Goal: Task Accomplishment & Management: Manage account settings

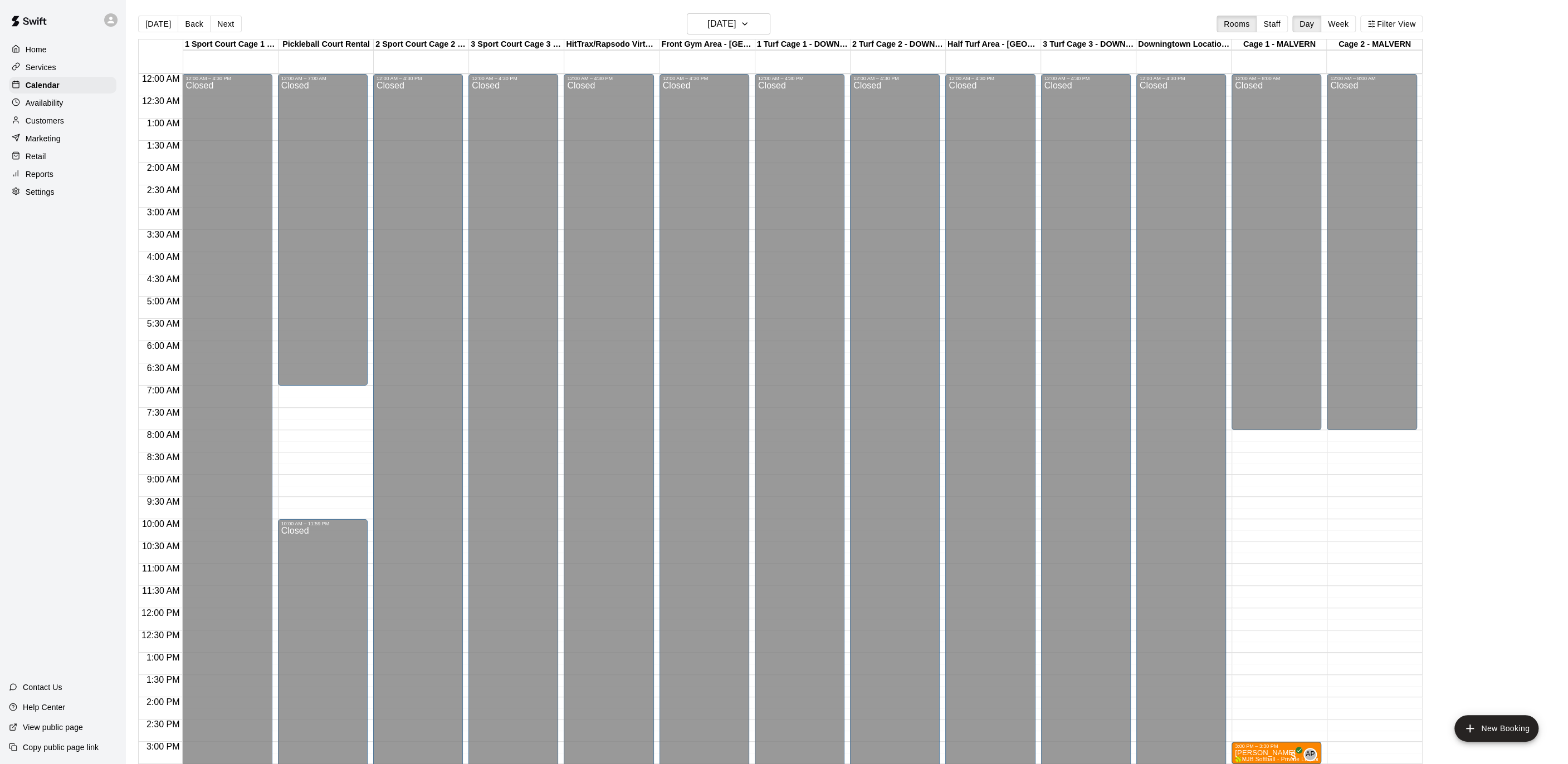
scroll to position [332, 0]
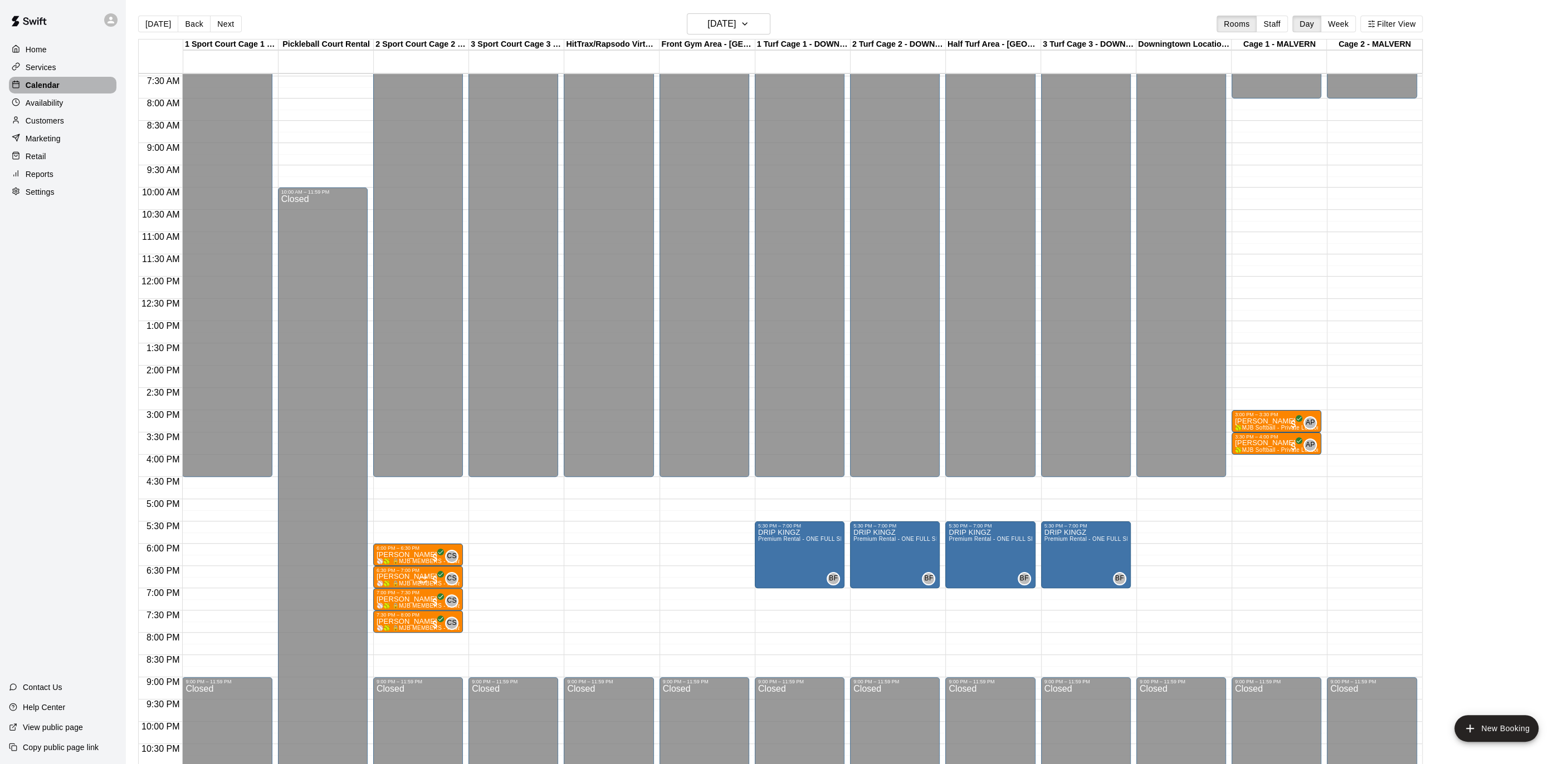
click at [54, 82] on p "Calendar" at bounding box center [43, 85] width 34 height 11
click at [54, 82] on p "Calendar" at bounding box center [43, 85] width 34 height 11
click at [54, 82] on p "Calendar" at bounding box center [43, 85] width 34 height 11
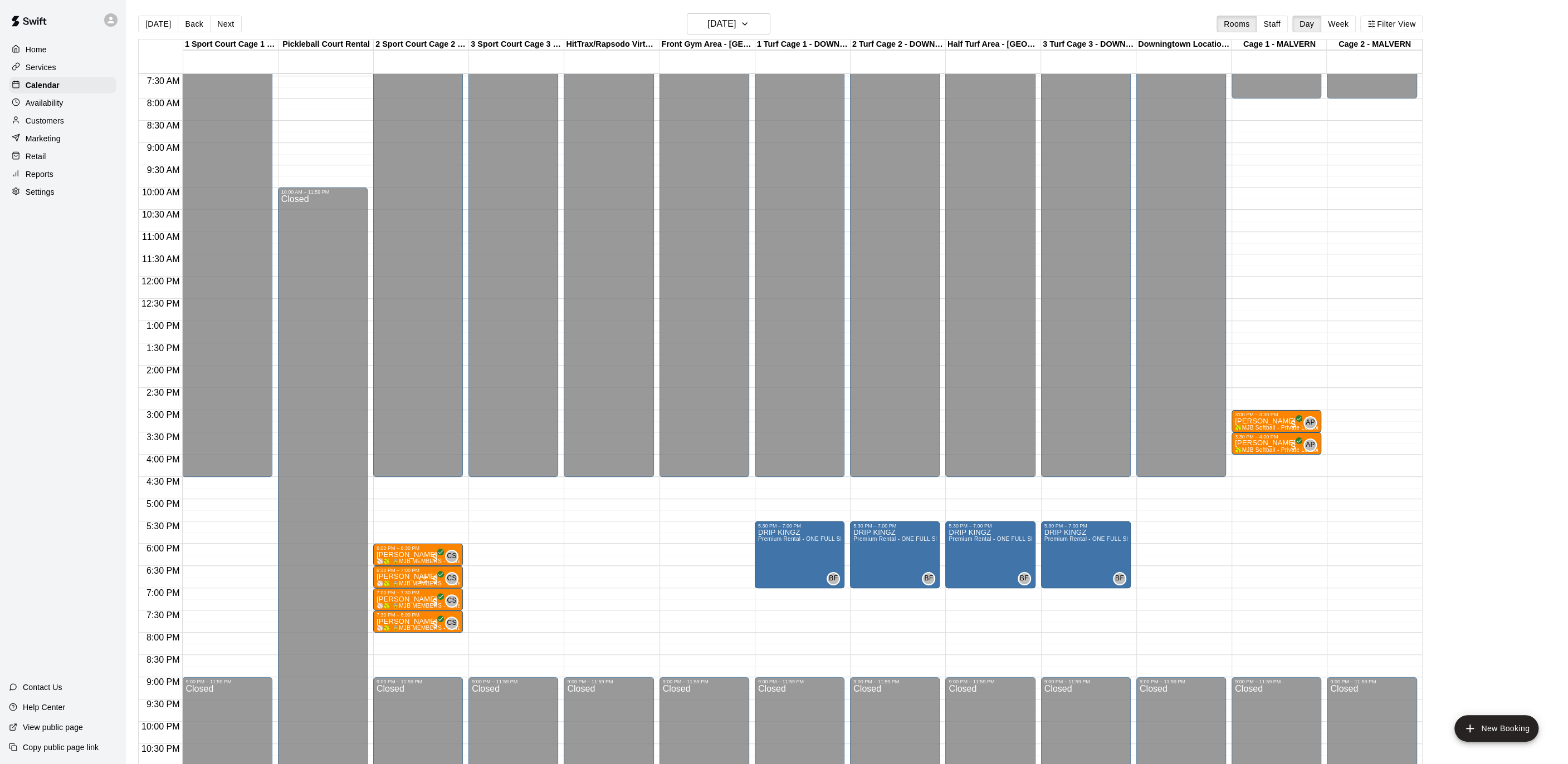
click at [37, 35] on img at bounding box center [29, 21] width 58 height 34
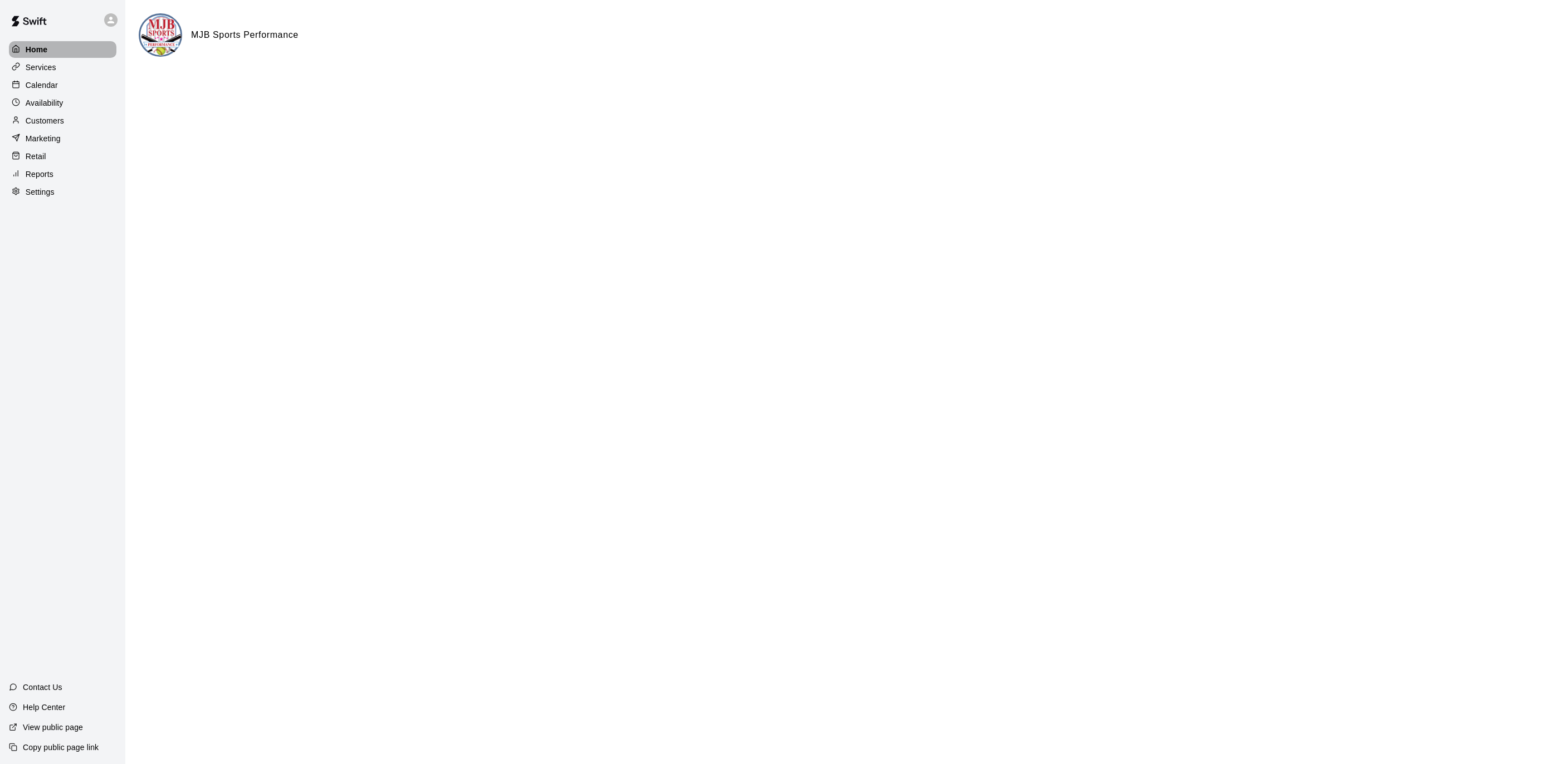
click at [36, 42] on div "Home" at bounding box center [62, 49] width 107 height 16
click at [46, 79] on div "Calendar" at bounding box center [62, 85] width 107 height 16
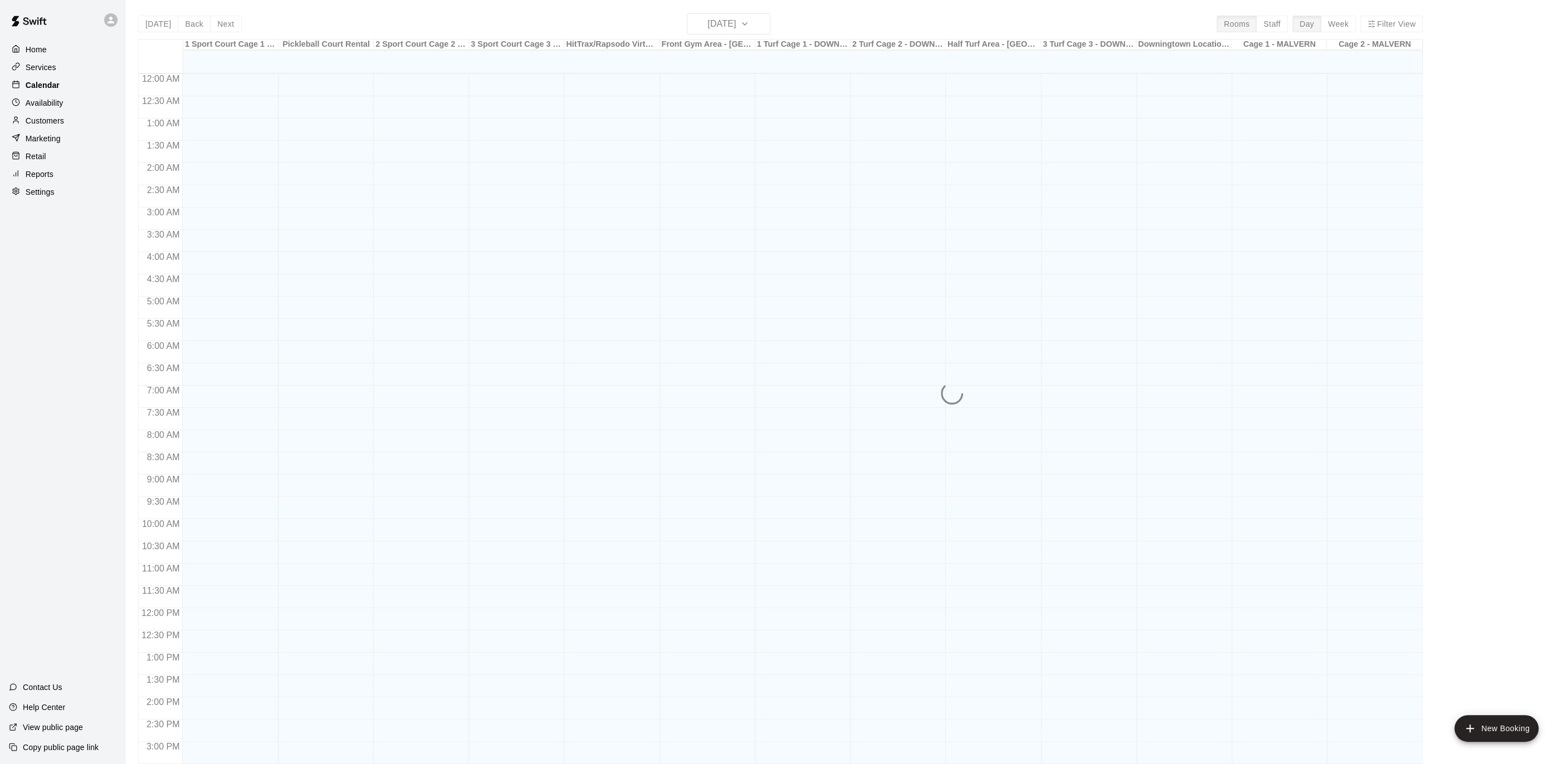
scroll to position [332, 0]
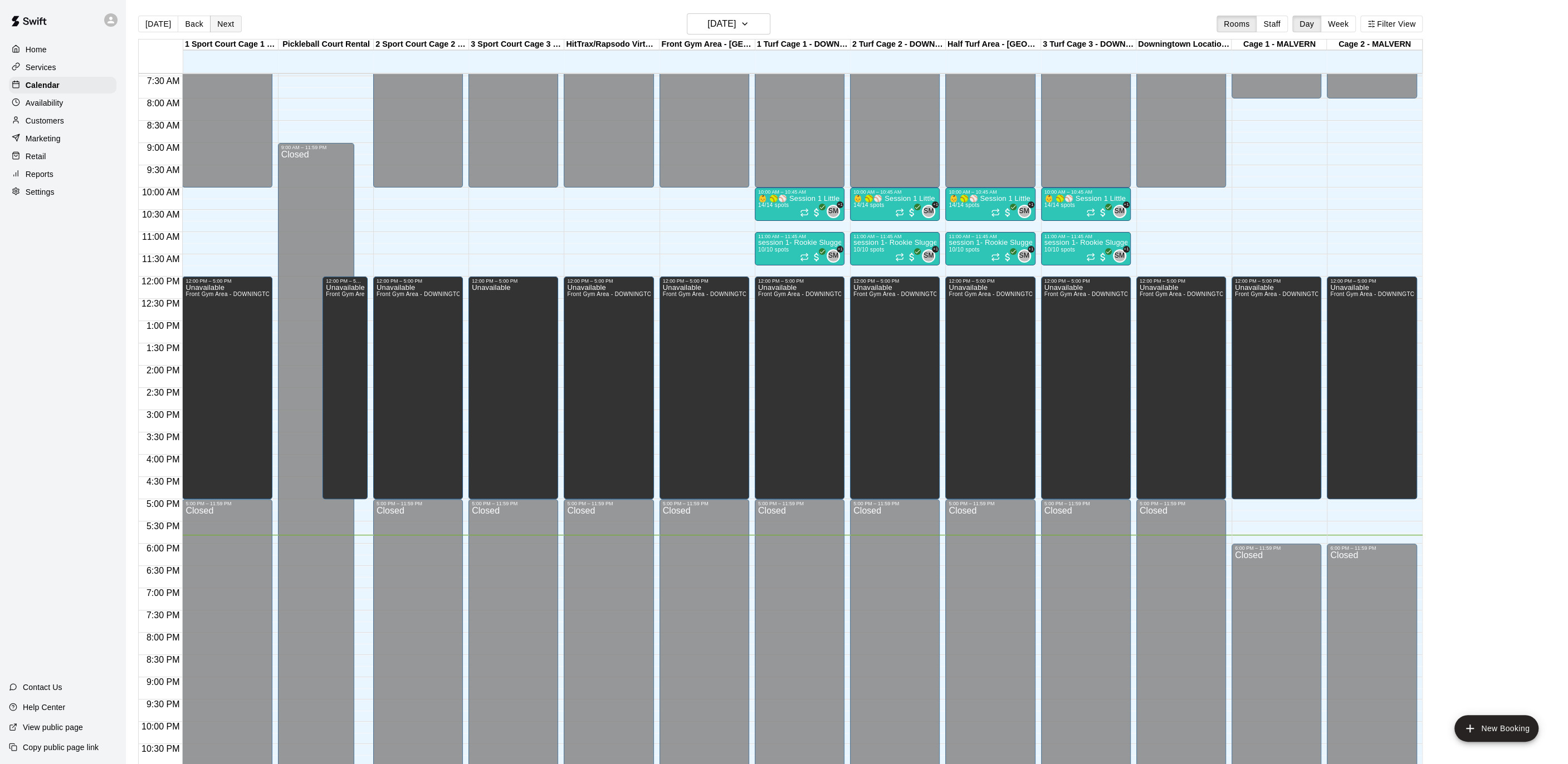
click at [226, 22] on button "Next" at bounding box center [226, 24] width 31 height 16
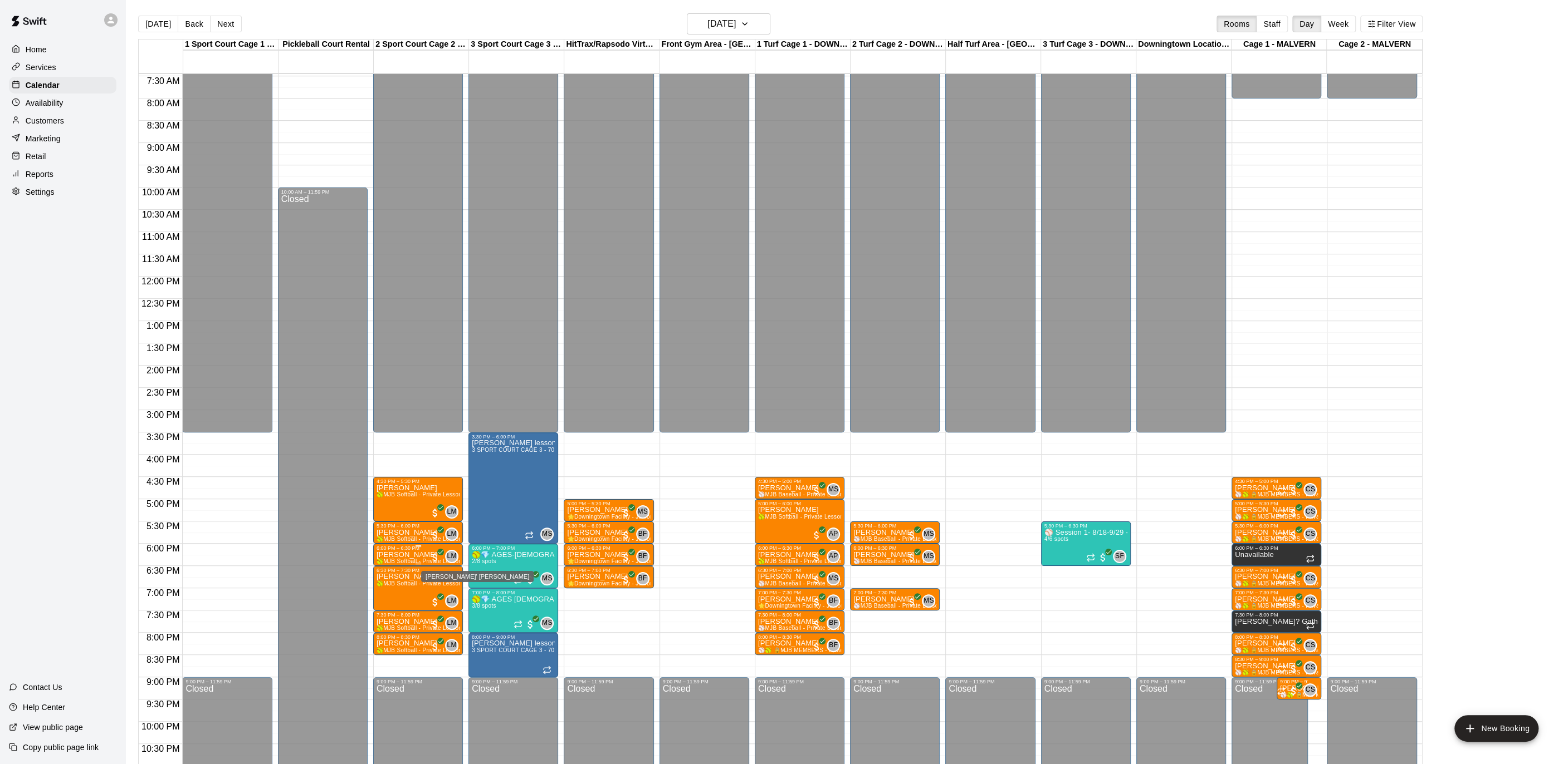
click at [454, 555] on span "LM" at bounding box center [451, 557] width 9 height 11
click at [454, 585] on img "edit" at bounding box center [459, 588] width 13 height 13
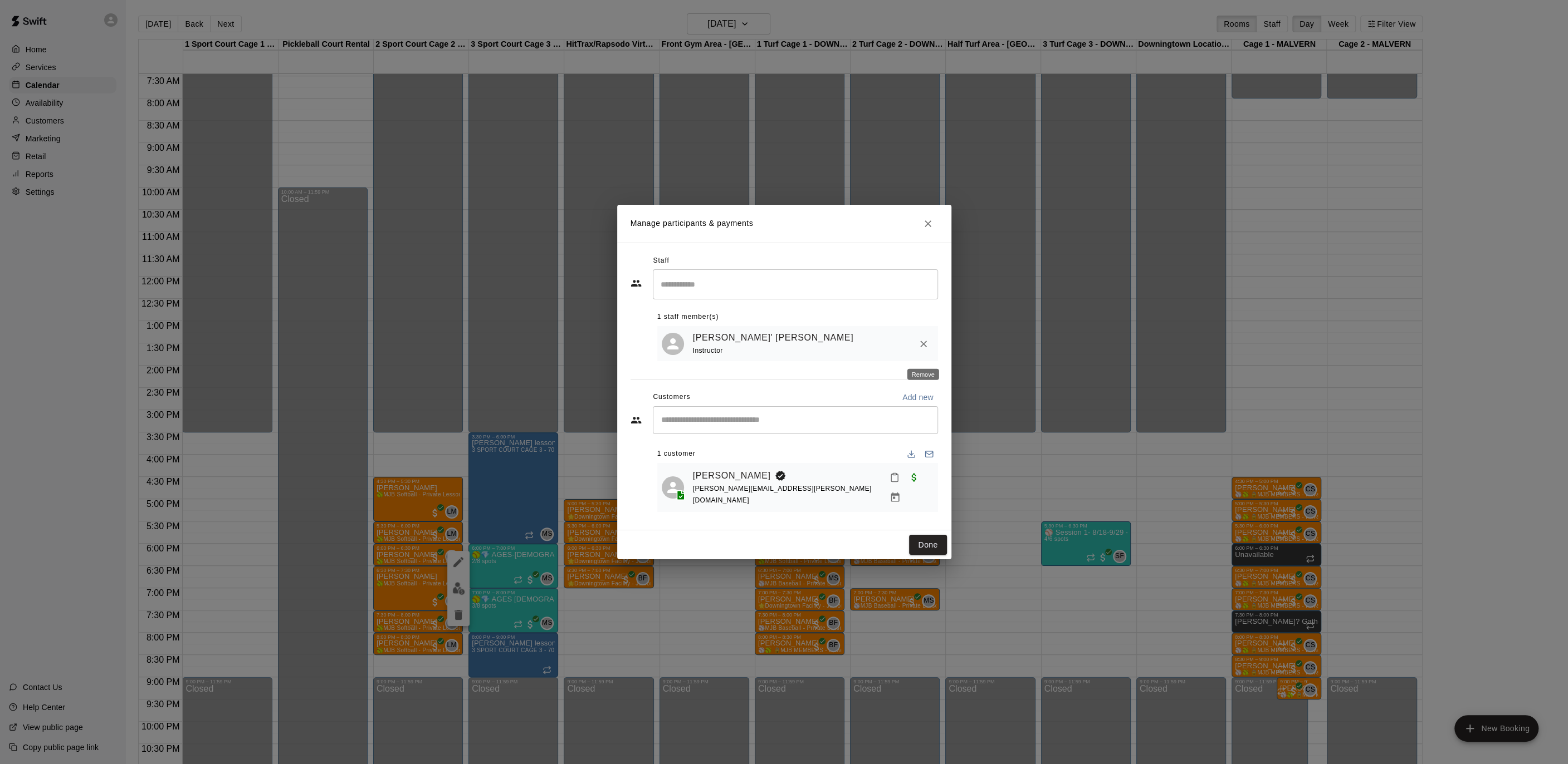
click at [921, 347] on icon "Remove" at bounding box center [923, 343] width 6 height 6
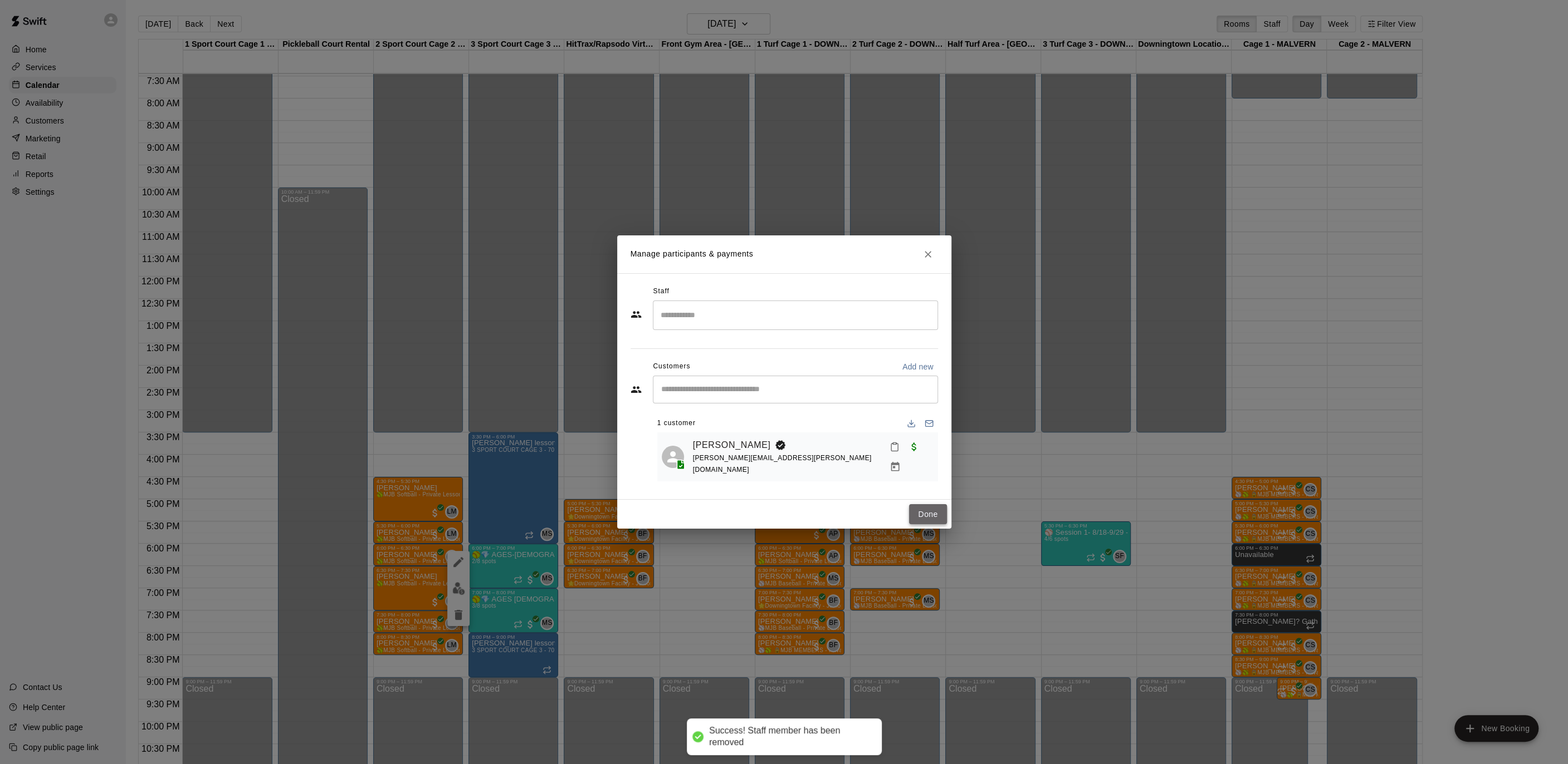
click at [922, 506] on button "Done" at bounding box center [927, 514] width 37 height 21
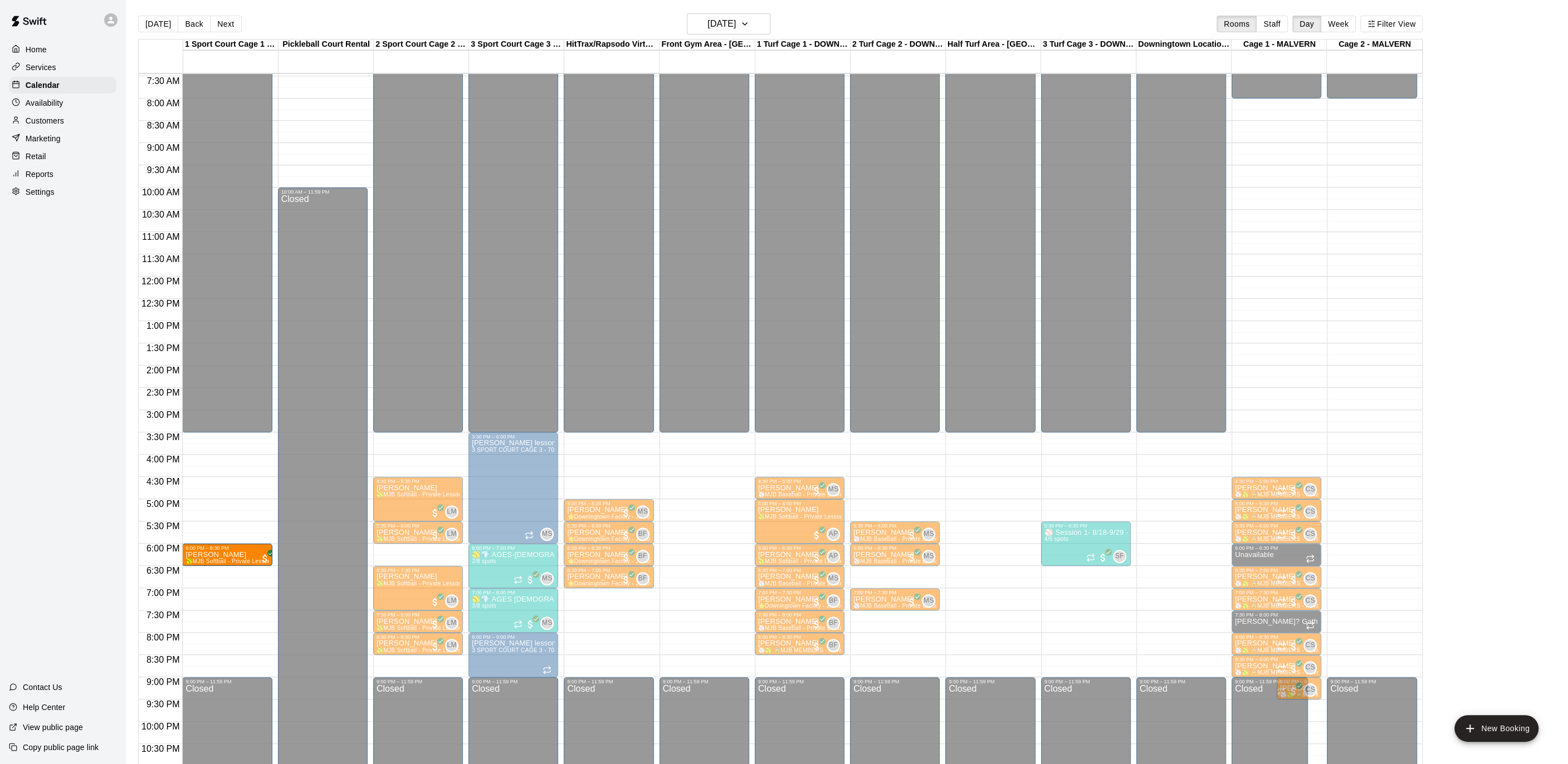
drag, startPoint x: 421, startPoint y: 556, endPoint x: 235, endPoint y: 557, distance: 186.0
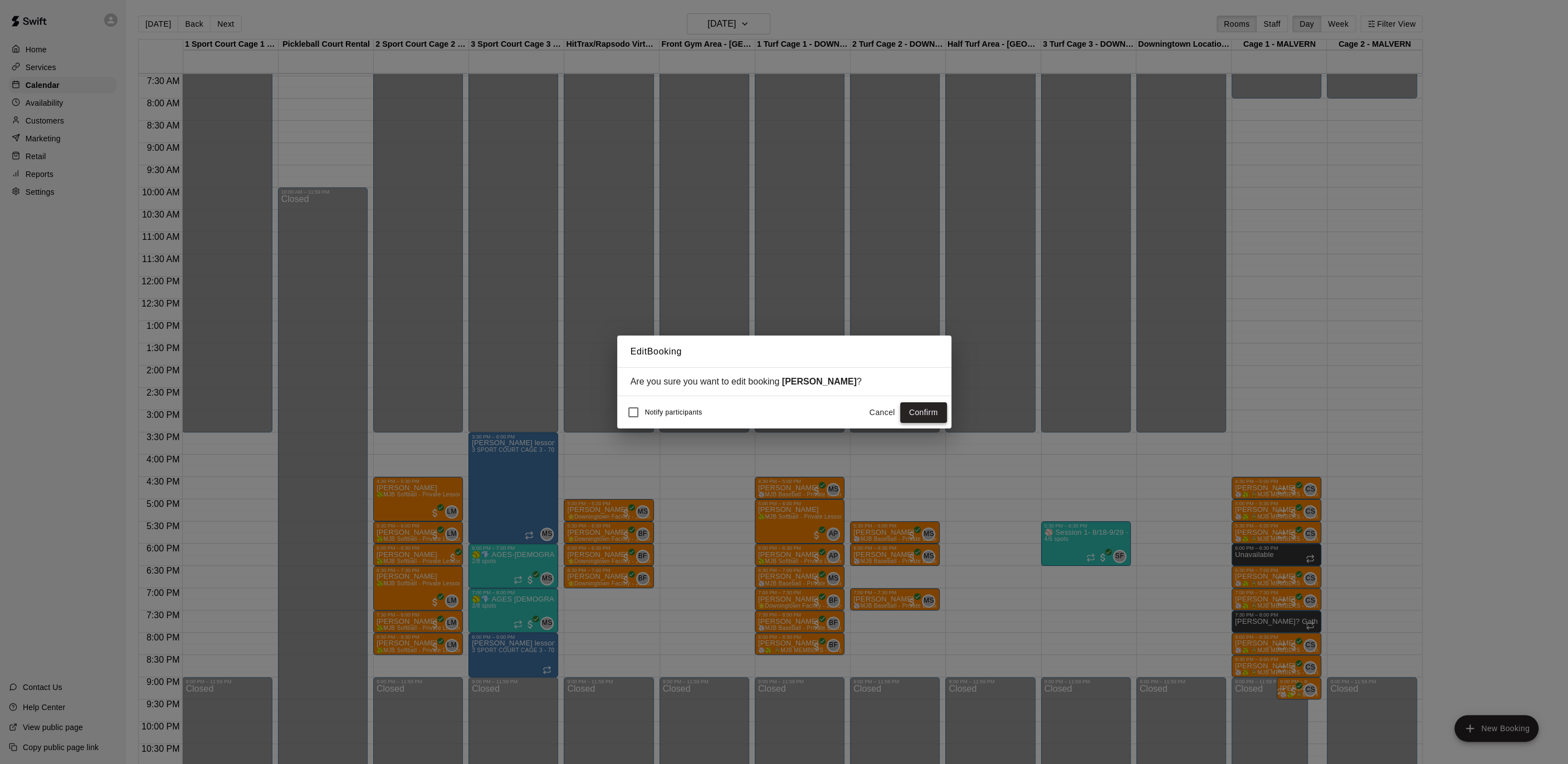
click at [944, 413] on button "Confirm" at bounding box center [923, 413] width 46 height 21
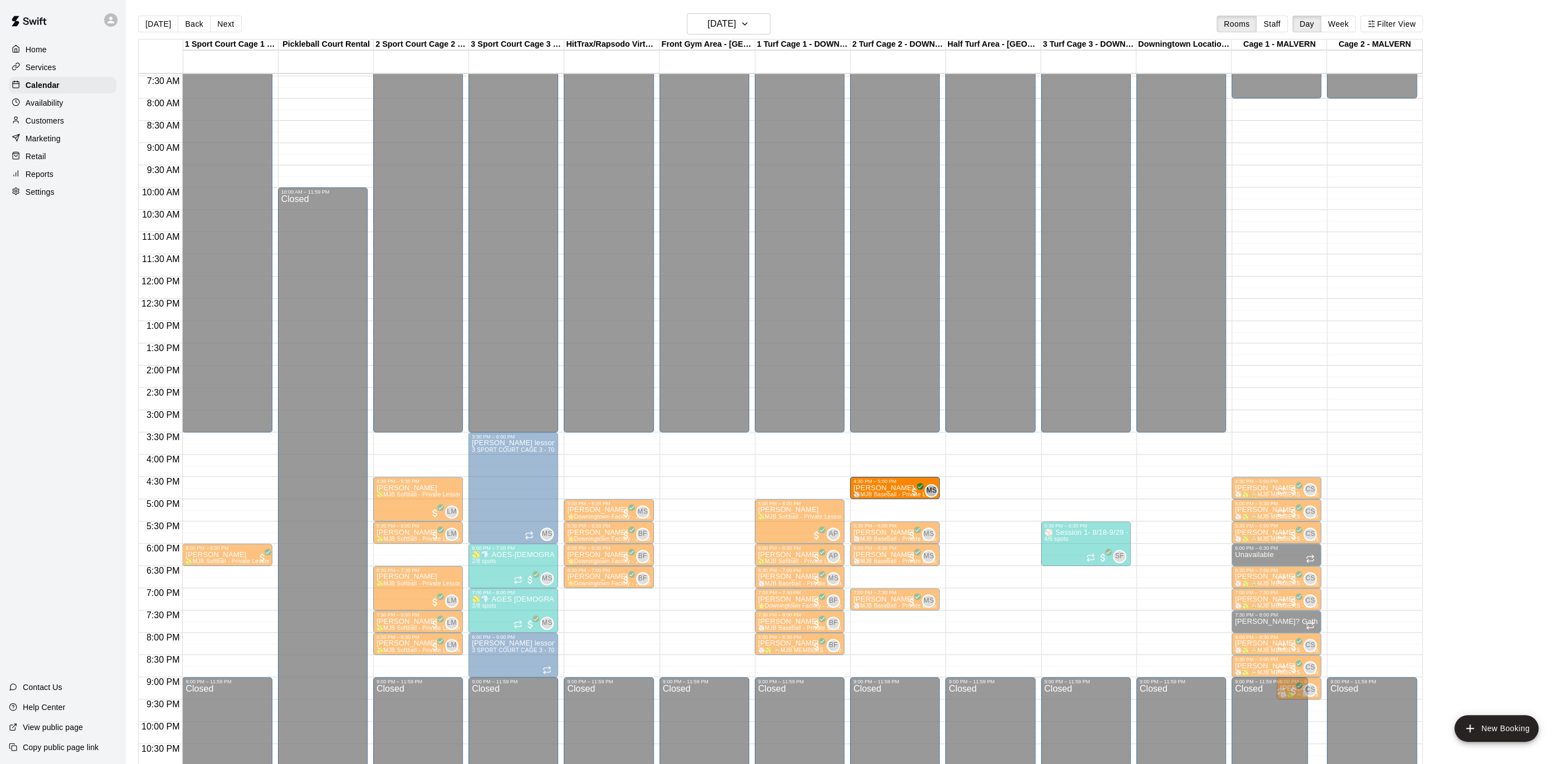
drag, startPoint x: 794, startPoint y: 483, endPoint x: 882, endPoint y: 486, distance: 88.1
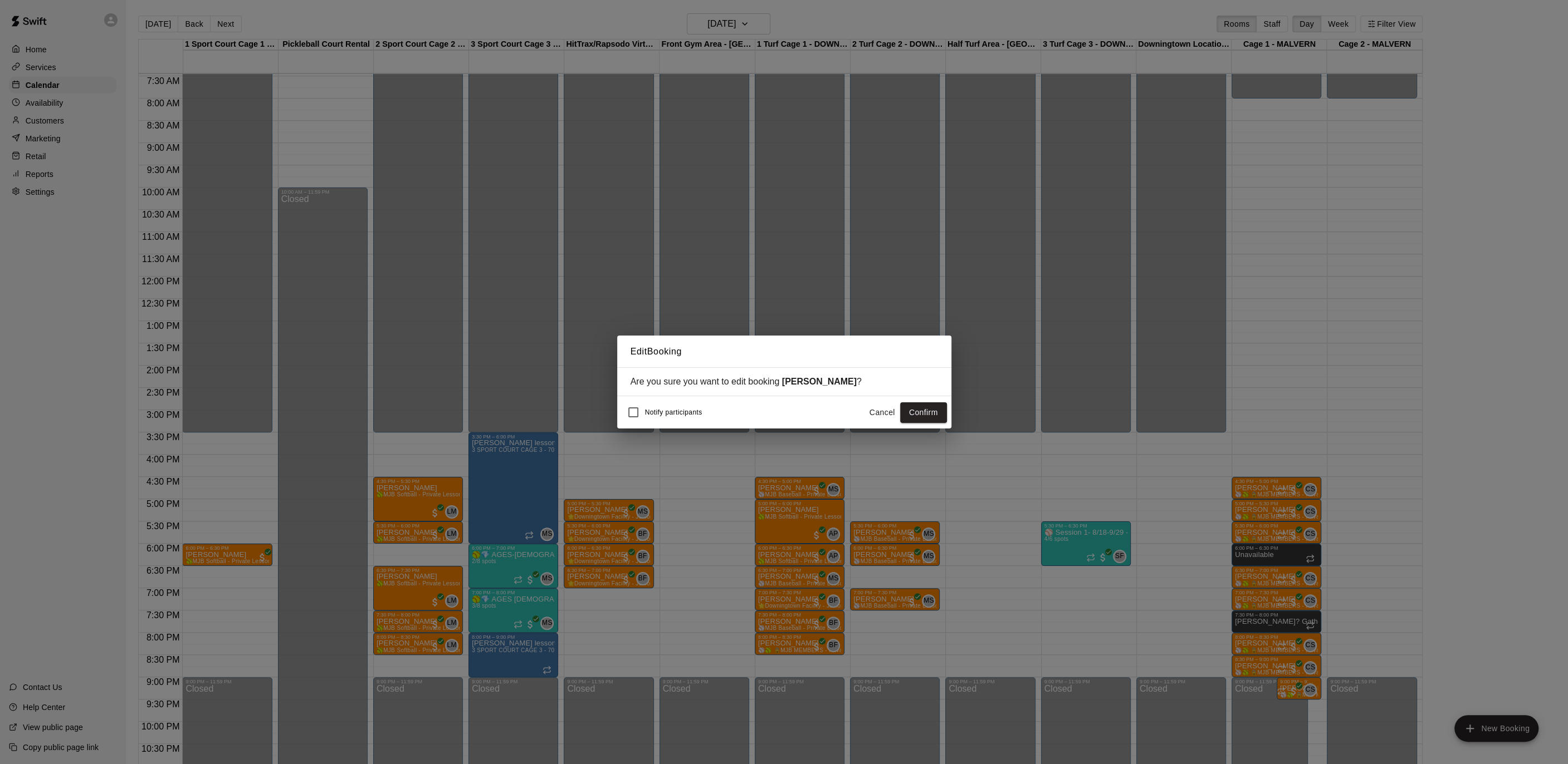
click at [919, 413] on button "Confirm" at bounding box center [923, 413] width 46 height 21
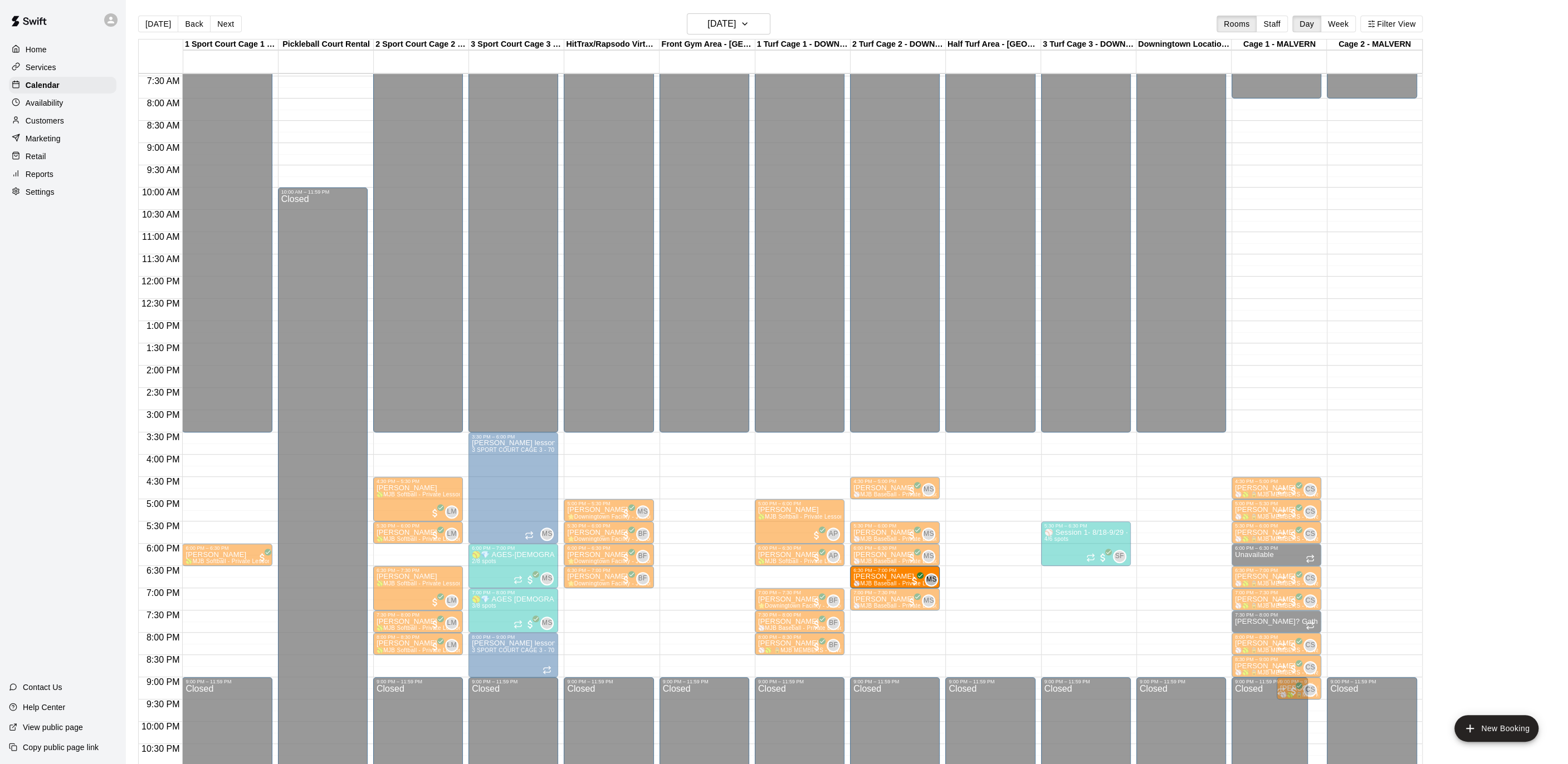
drag, startPoint x: 779, startPoint y: 578, endPoint x: 893, endPoint y: 582, distance: 114.1
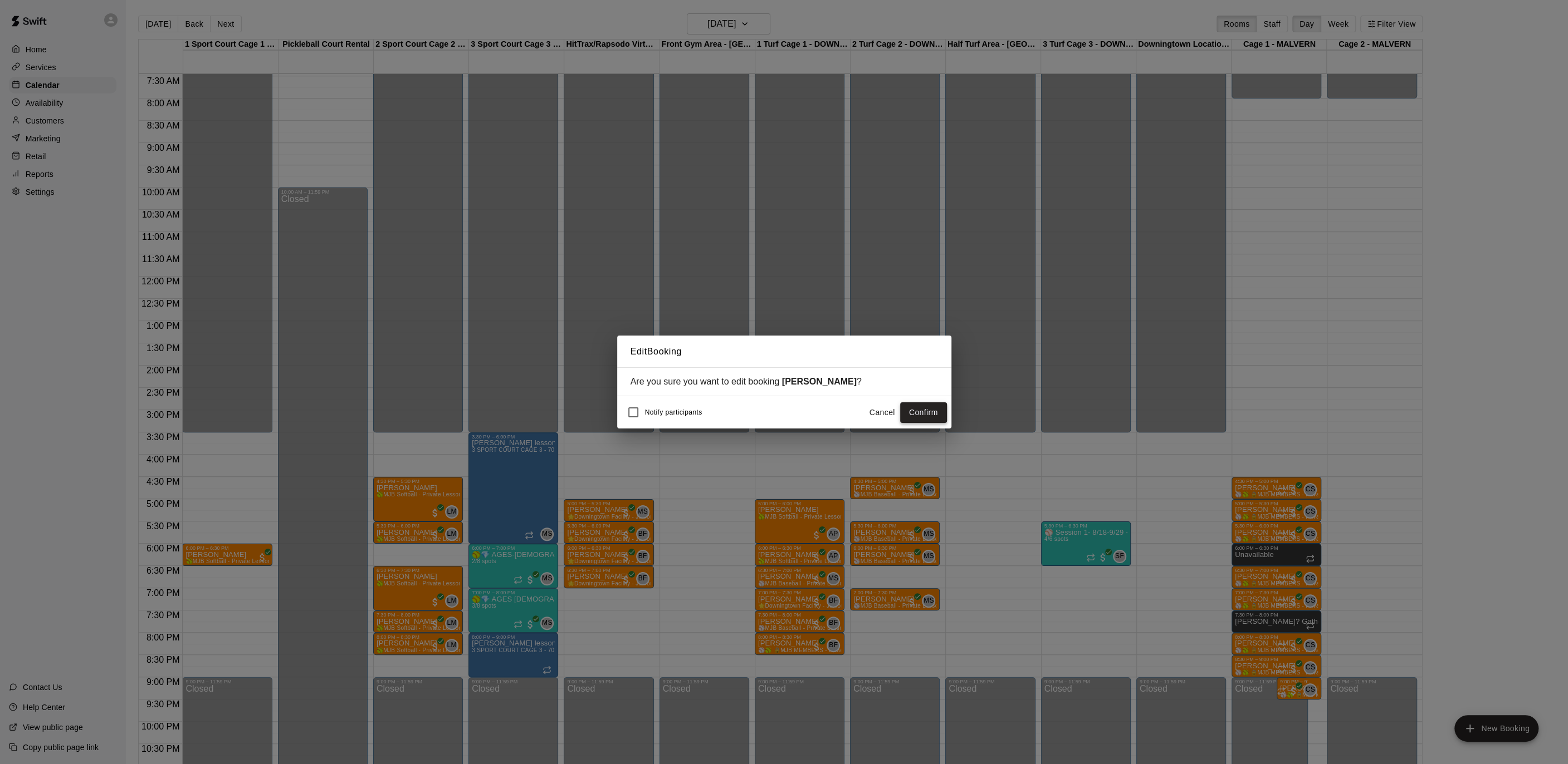
click at [920, 412] on button "Confirm" at bounding box center [923, 413] width 46 height 21
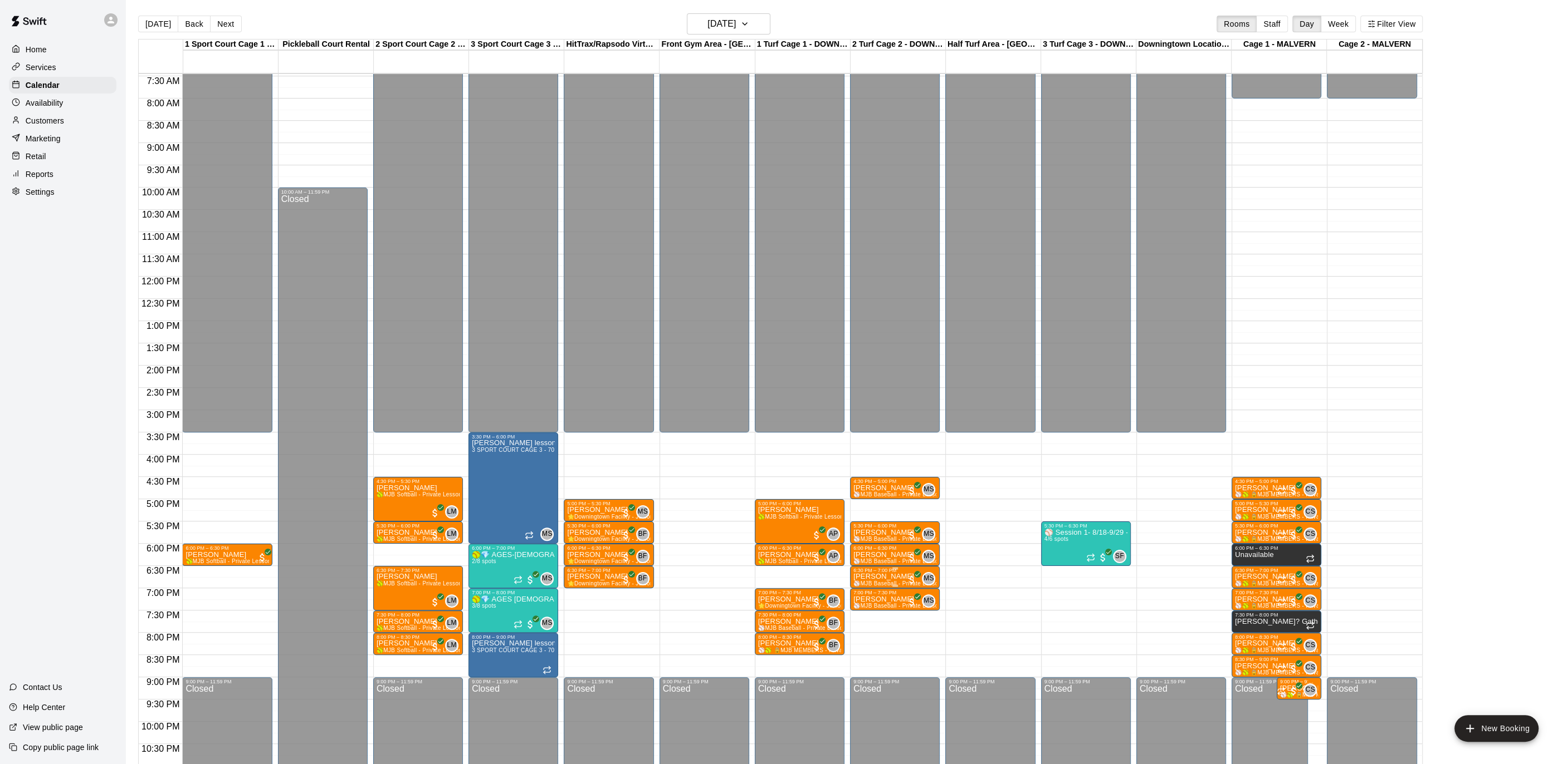
click at [864, 603] on button "edit" at bounding box center [864, 610] width 22 height 21
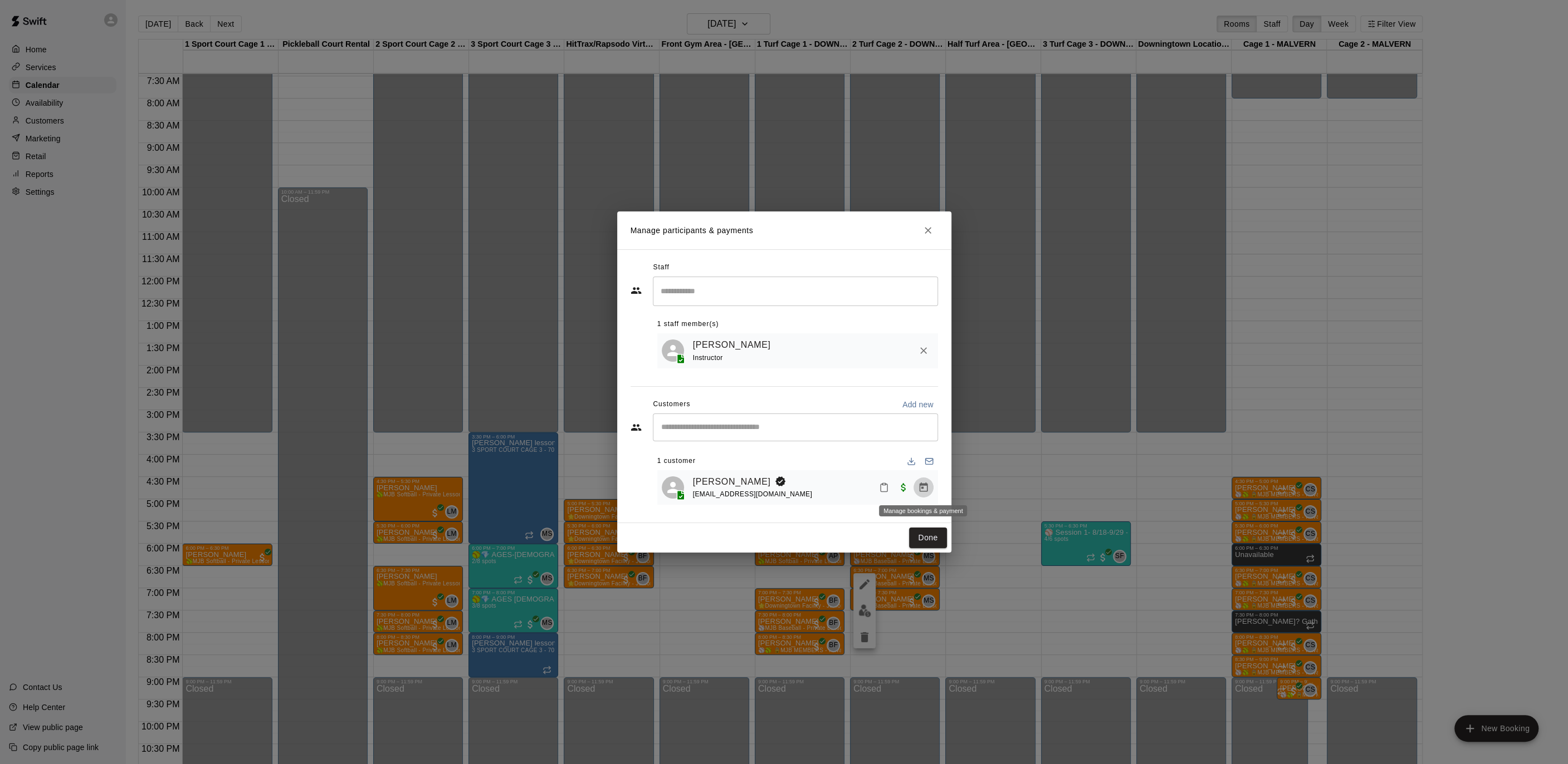
click at [927, 491] on icon "Manage bookings & payment" at bounding box center [924, 488] width 11 height 11
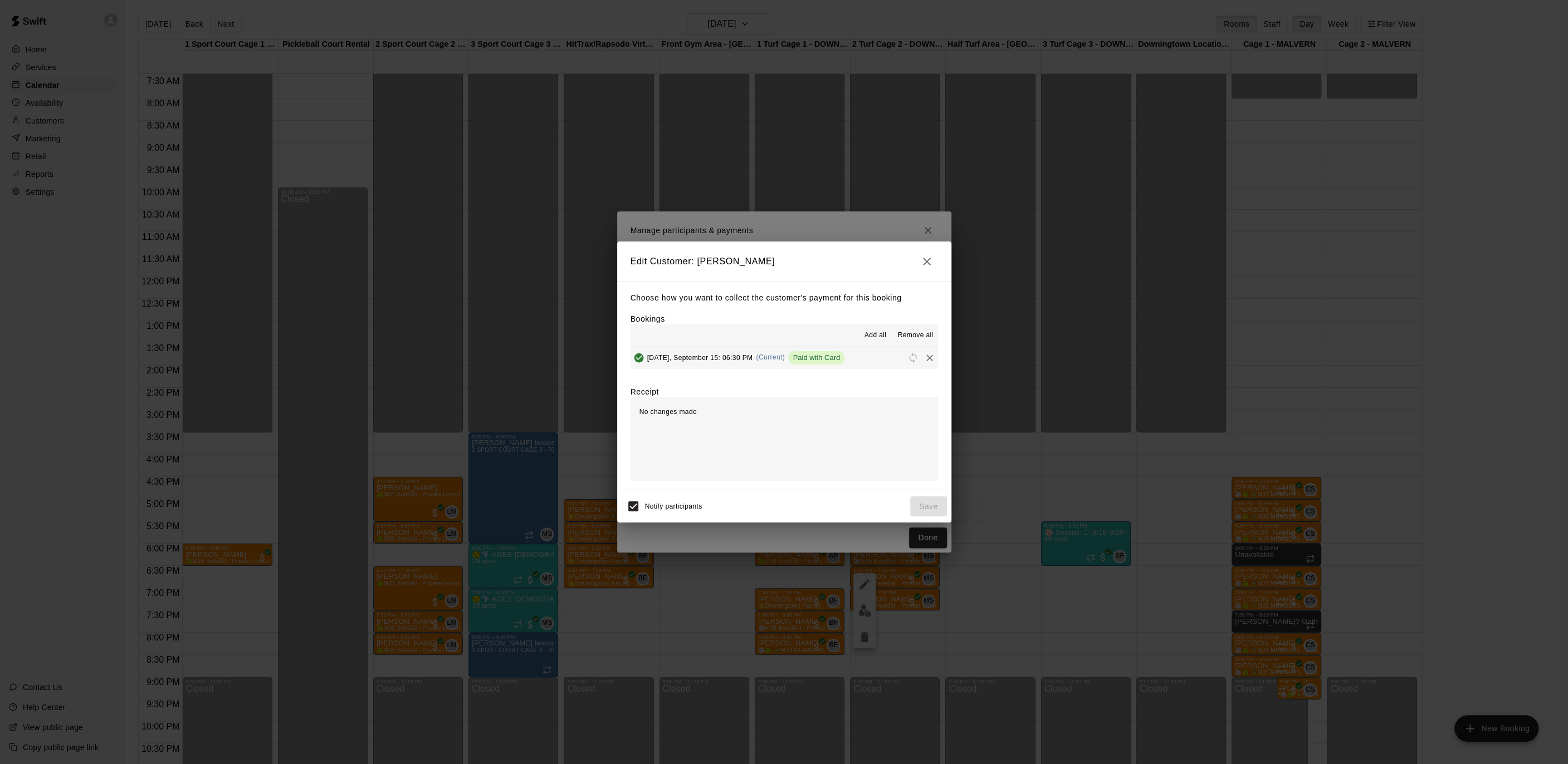
click at [926, 257] on icon "button" at bounding box center [927, 261] width 14 height 14
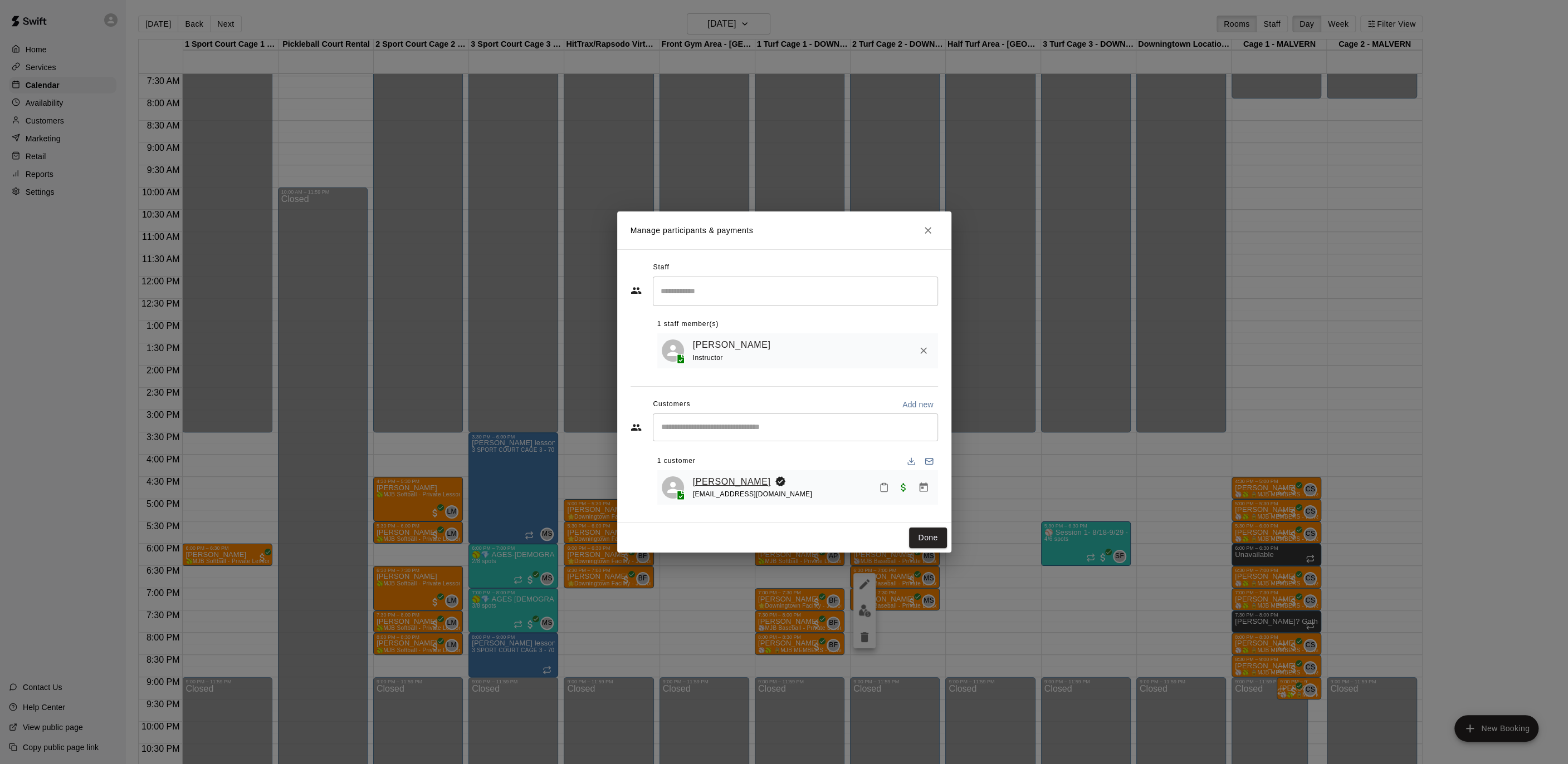
click at [706, 481] on link "[PERSON_NAME]" at bounding box center [731, 482] width 78 height 14
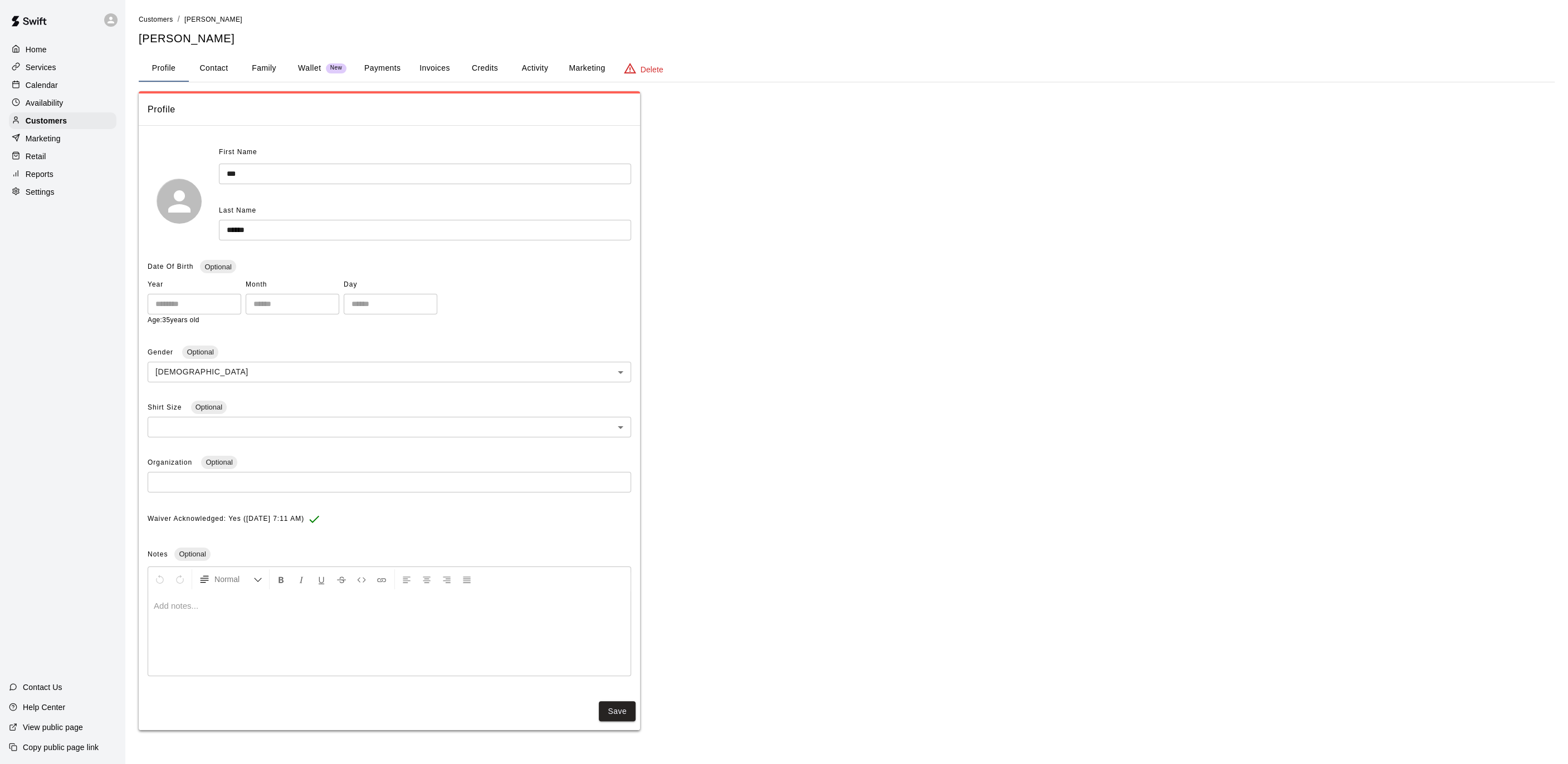
click at [201, 64] on button "Contact" at bounding box center [214, 68] width 50 height 26
select select "**"
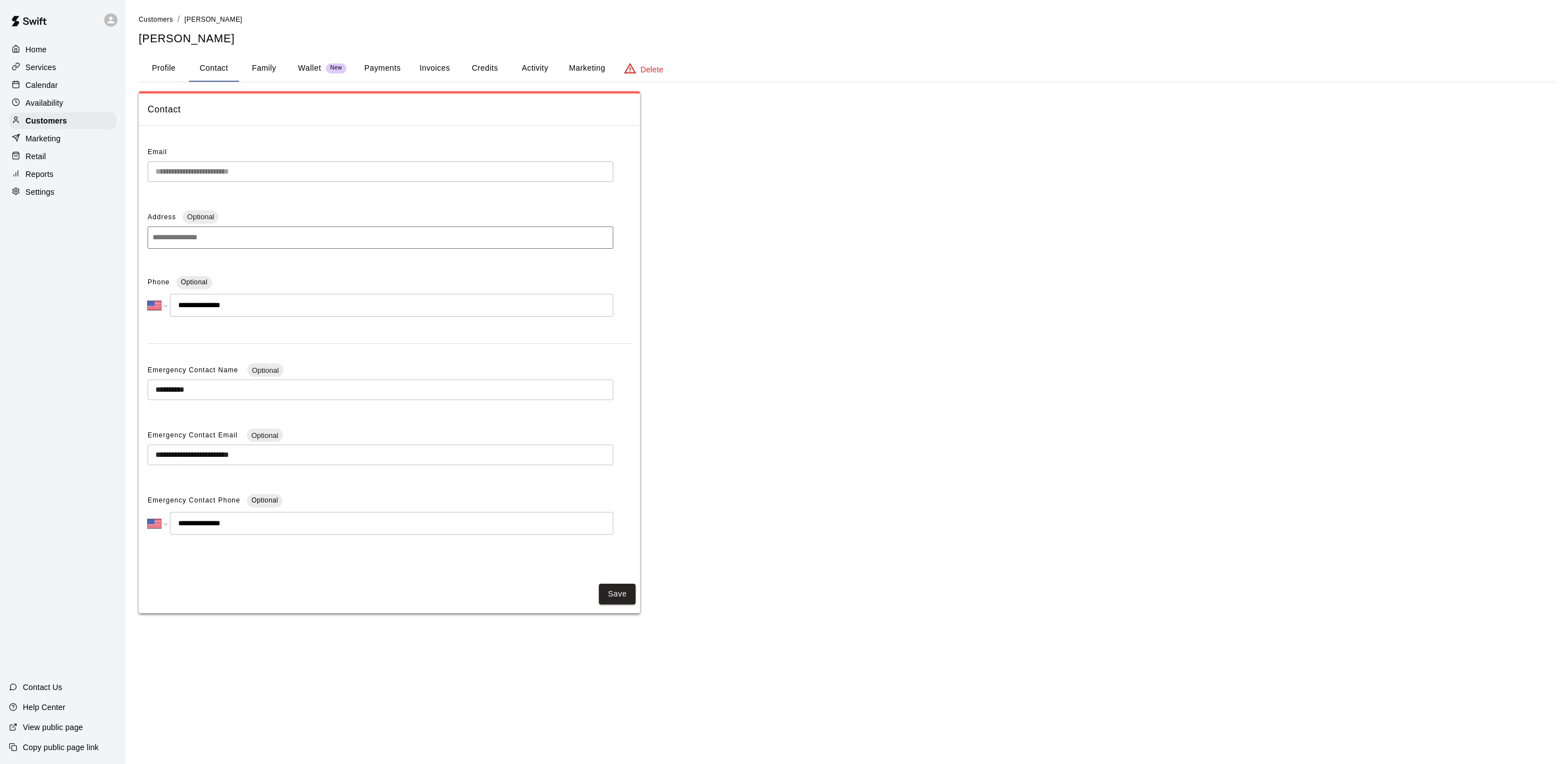
click at [56, 86] on p "Calendar" at bounding box center [41, 85] width 32 height 11
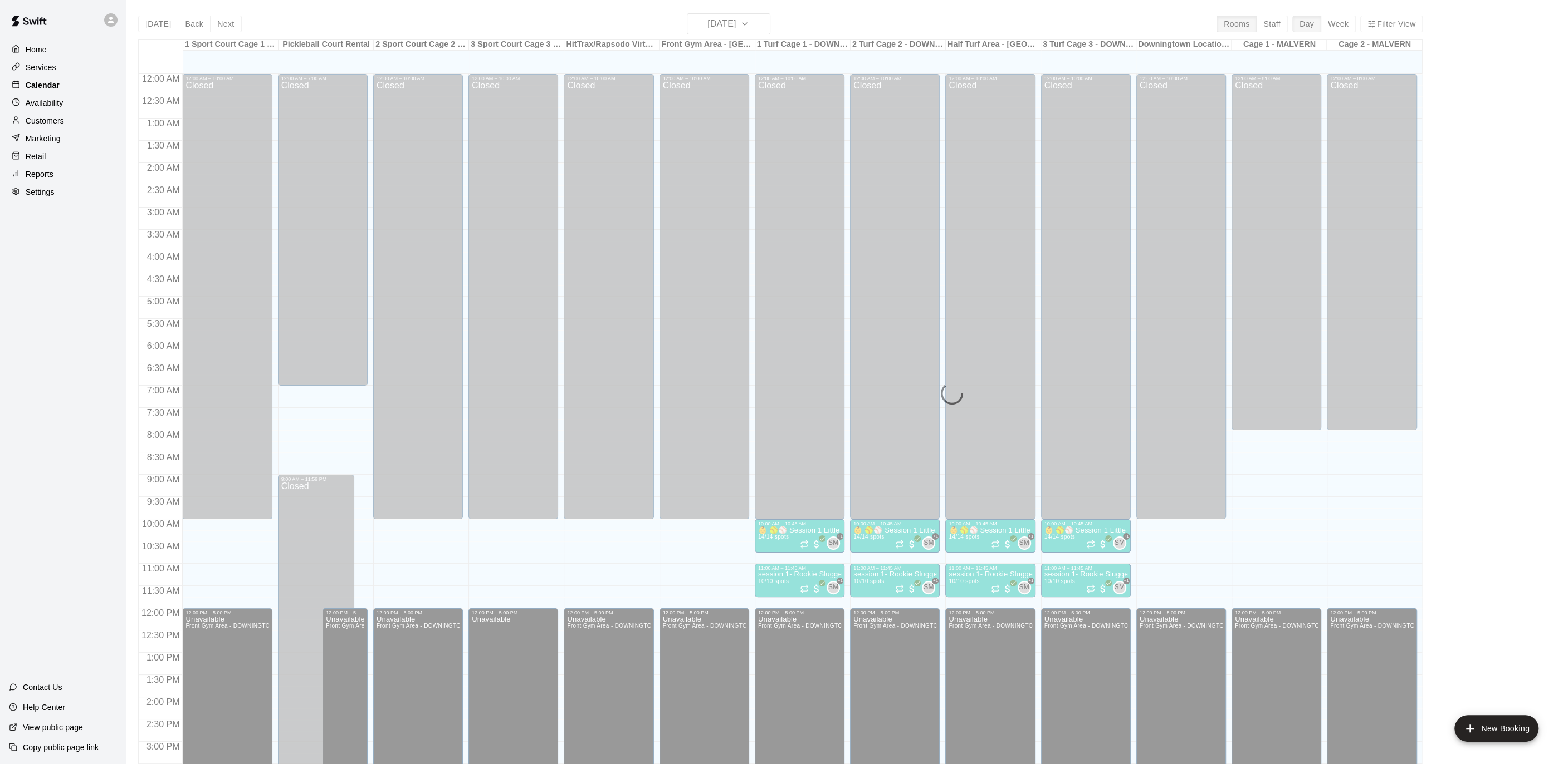
scroll to position [332, 0]
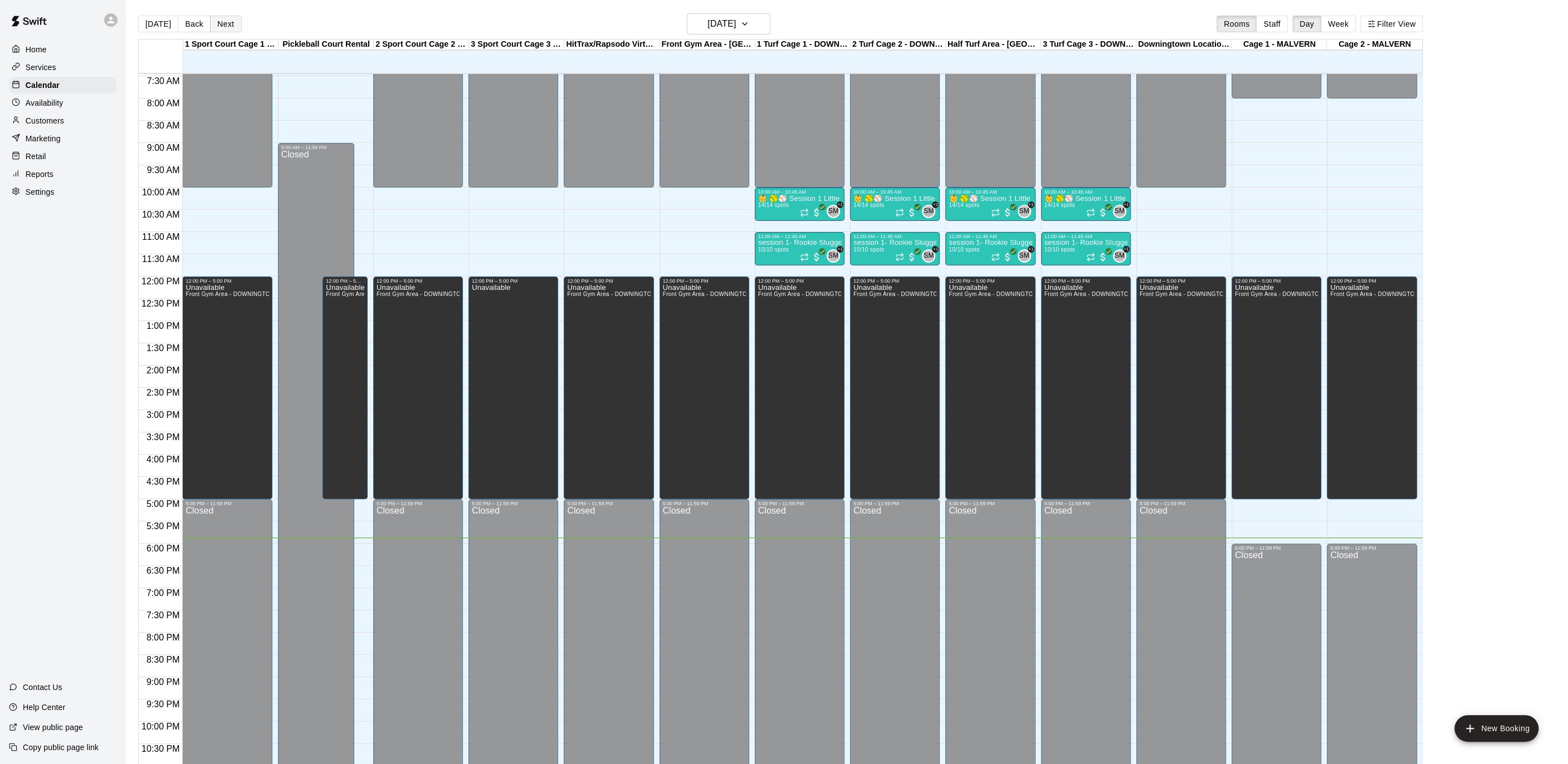
click at [221, 19] on button "Next" at bounding box center [226, 24] width 31 height 16
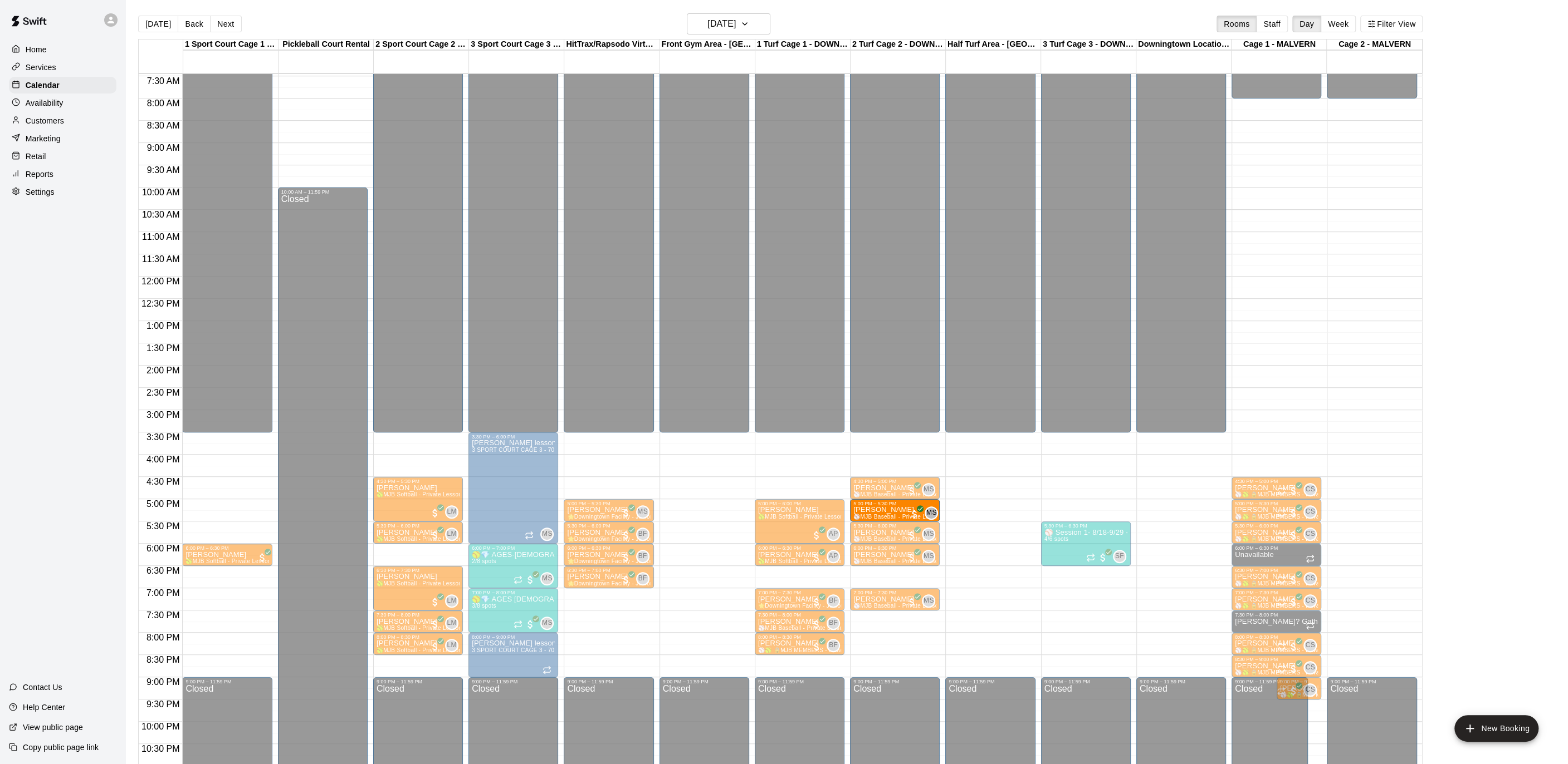
drag, startPoint x: 902, startPoint y: 573, endPoint x: 896, endPoint y: 508, distance: 65.3
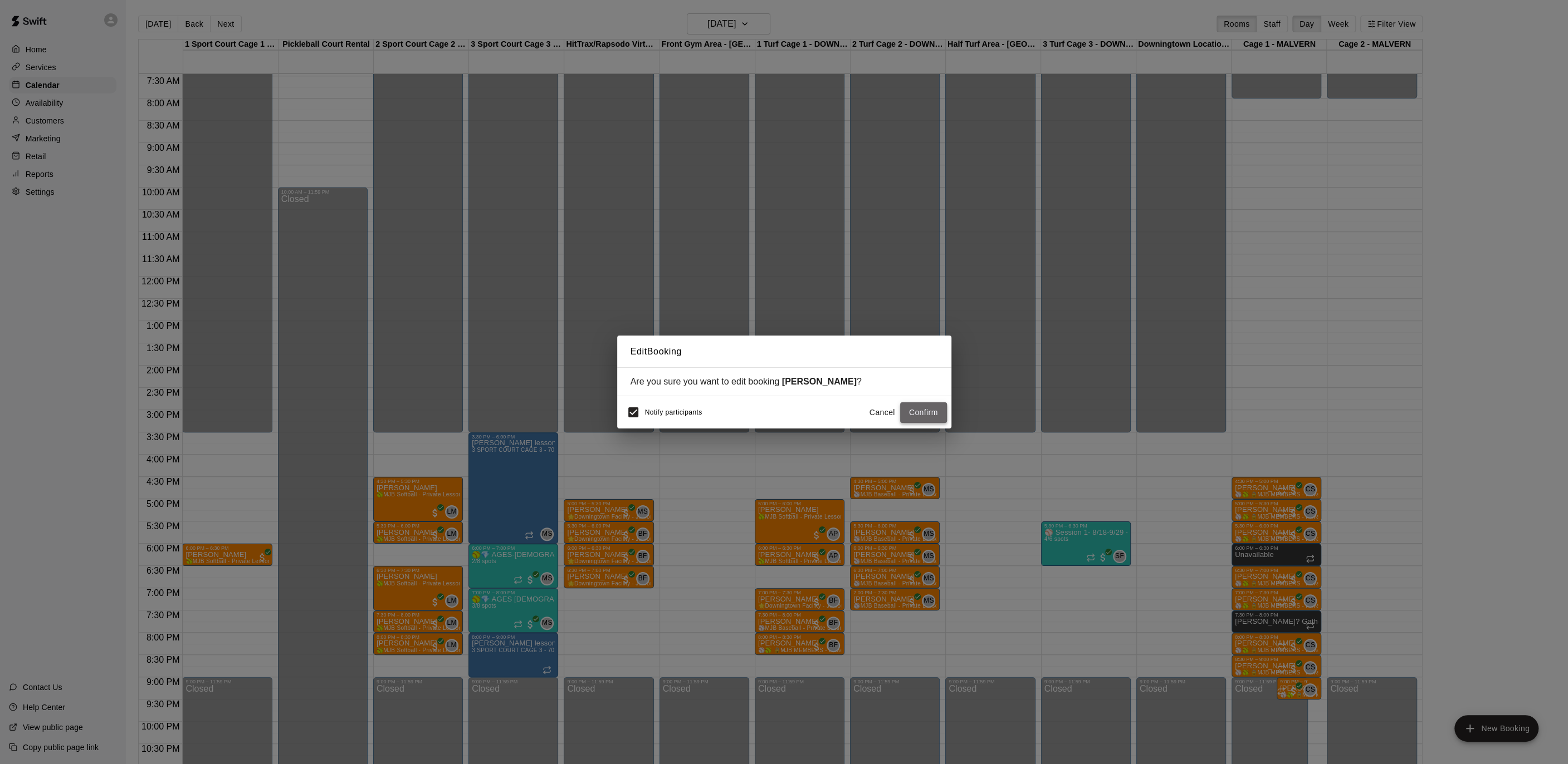
click at [932, 411] on button "Confirm" at bounding box center [923, 413] width 46 height 21
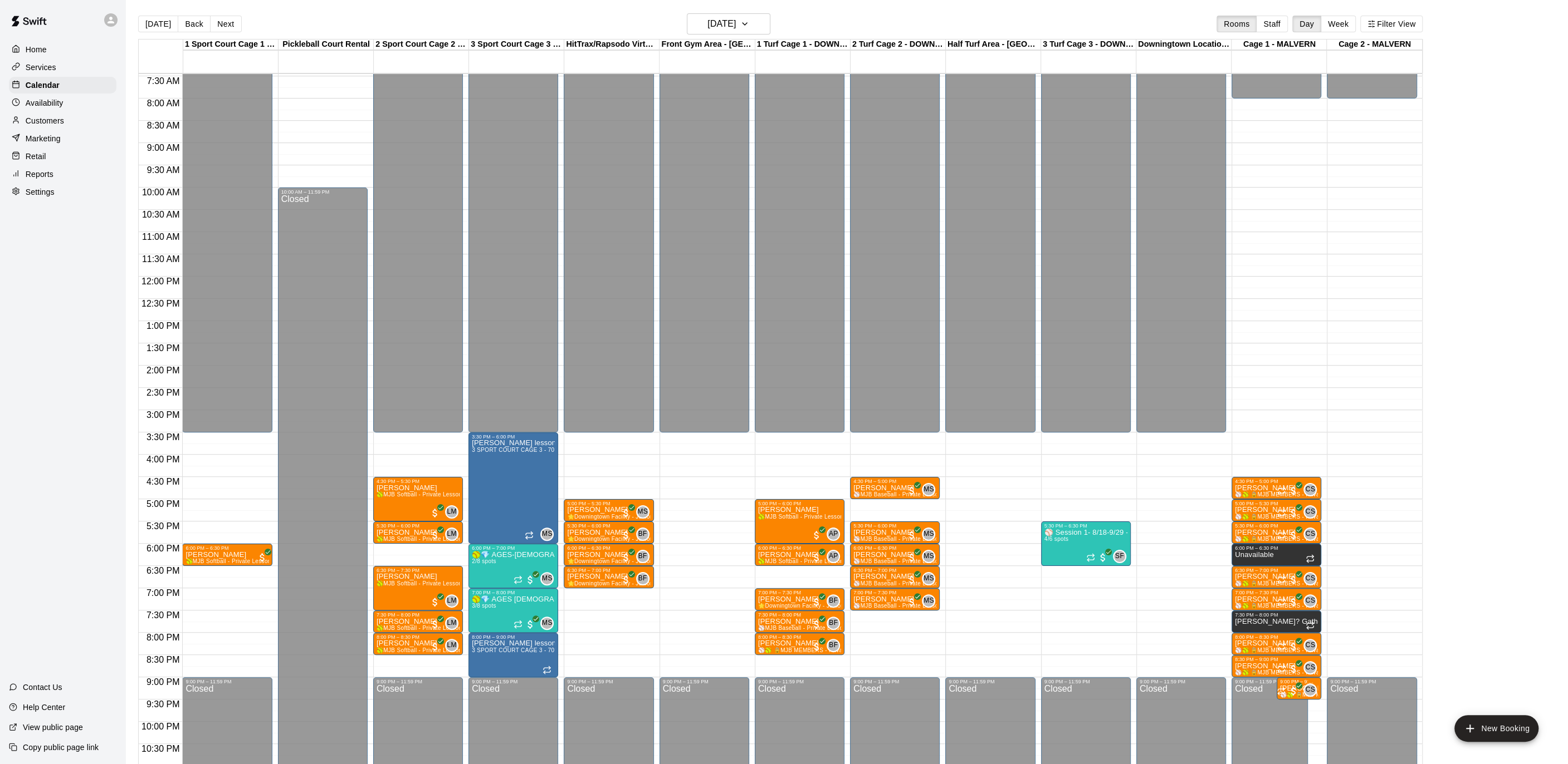
scroll to position [298, 0]
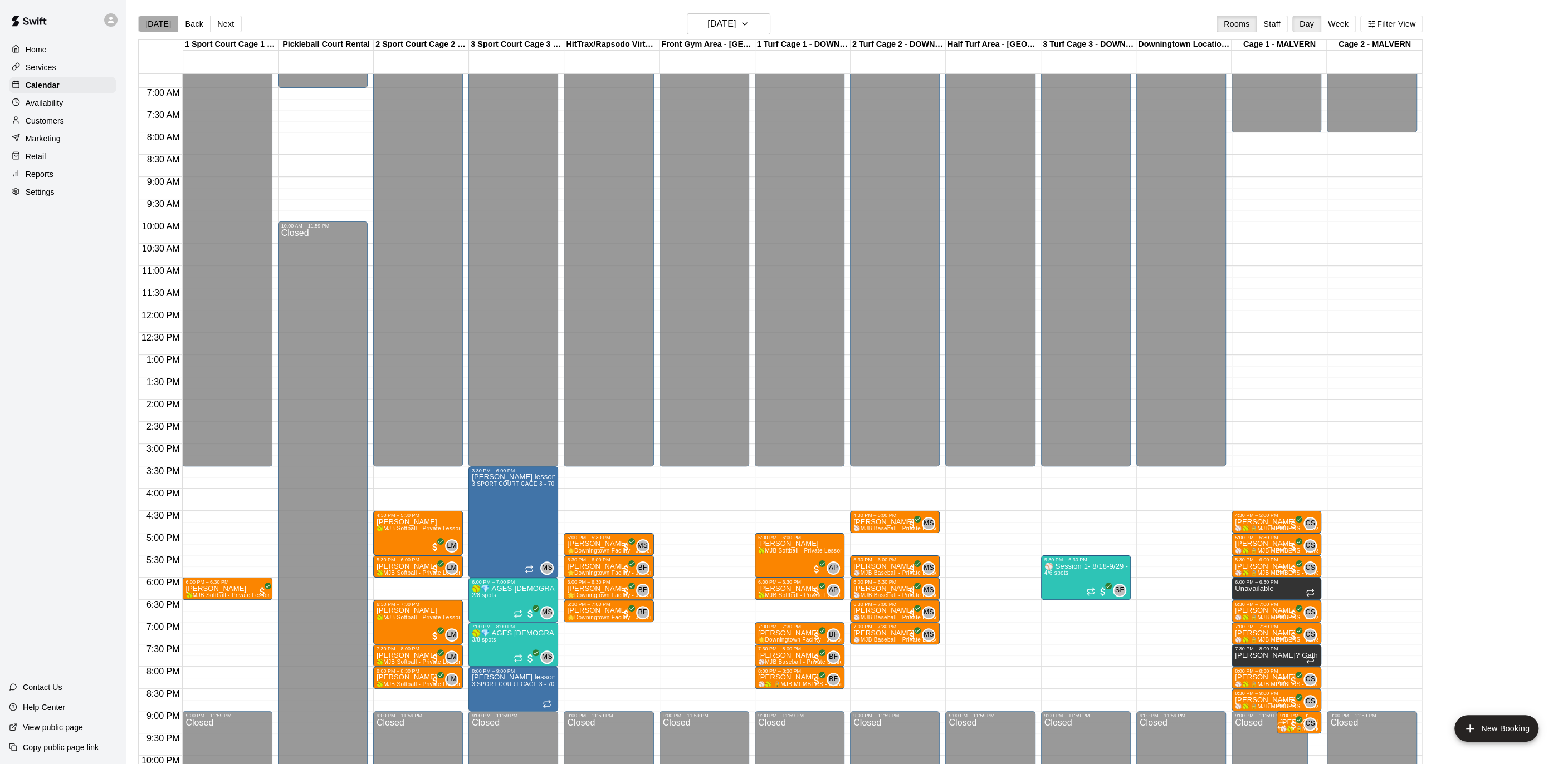
click at [161, 29] on button "[DATE]" at bounding box center [158, 24] width 40 height 16
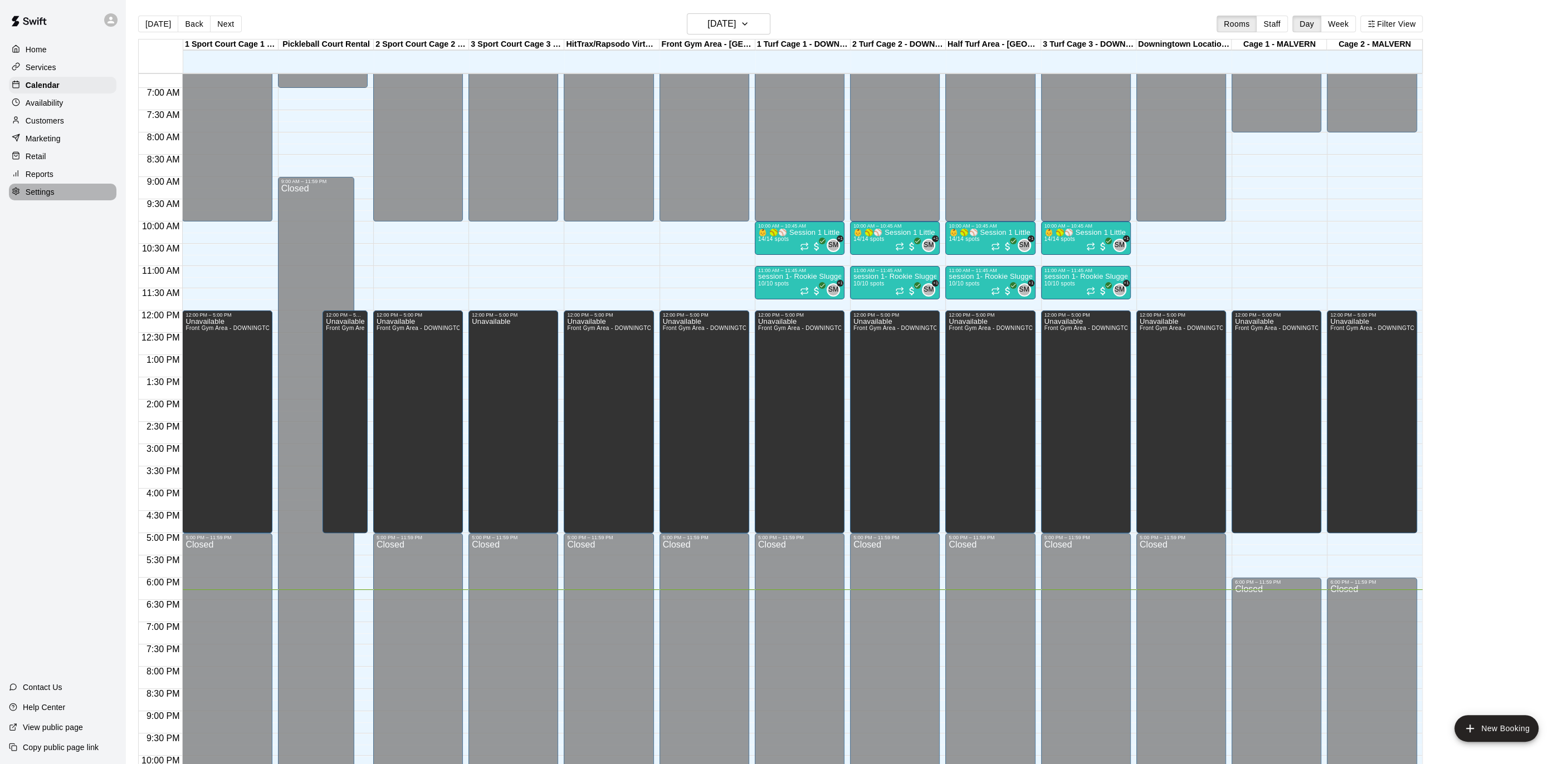
click at [41, 188] on p "Settings" at bounding box center [40, 192] width 29 height 11
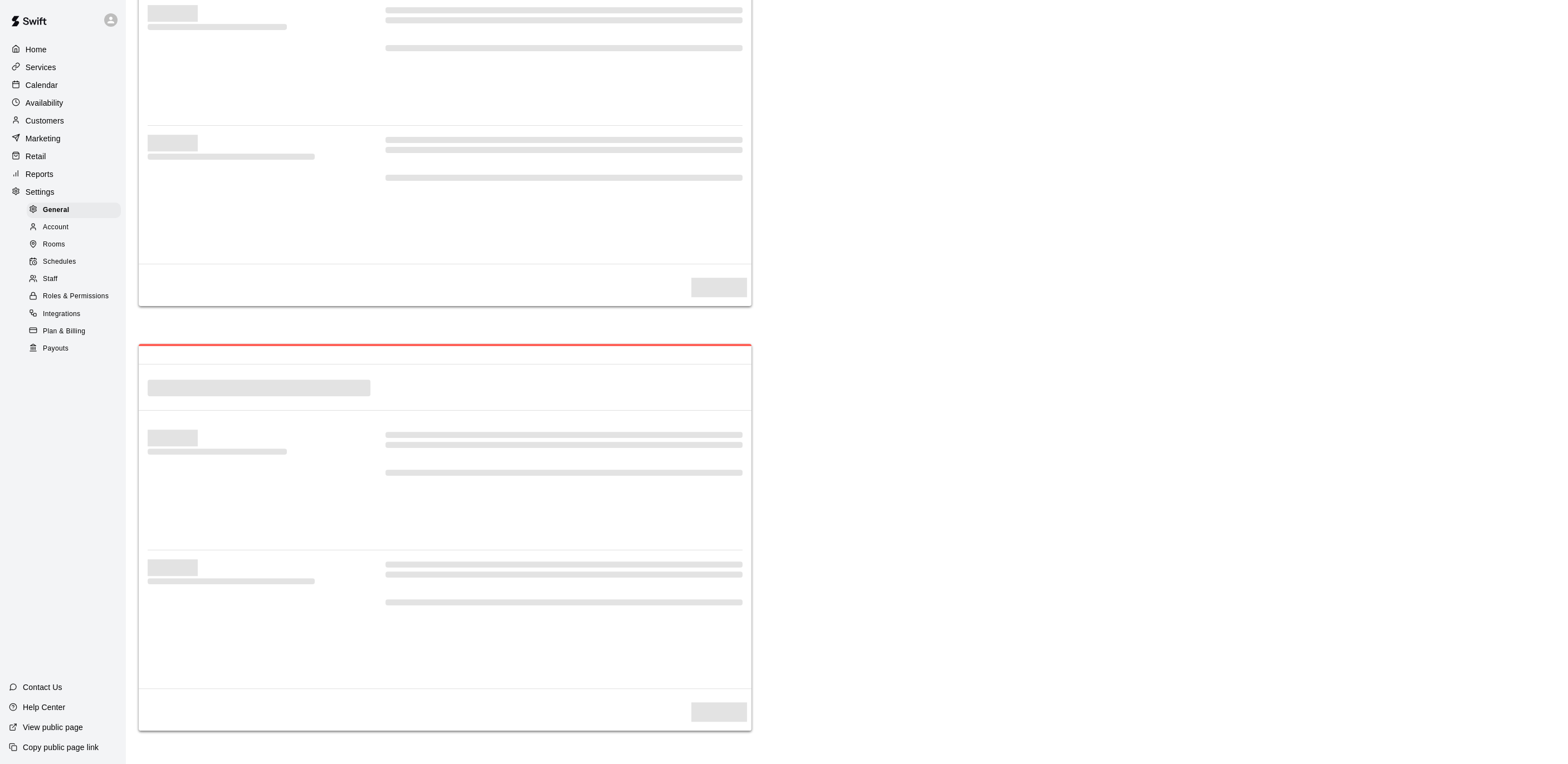
select select "**"
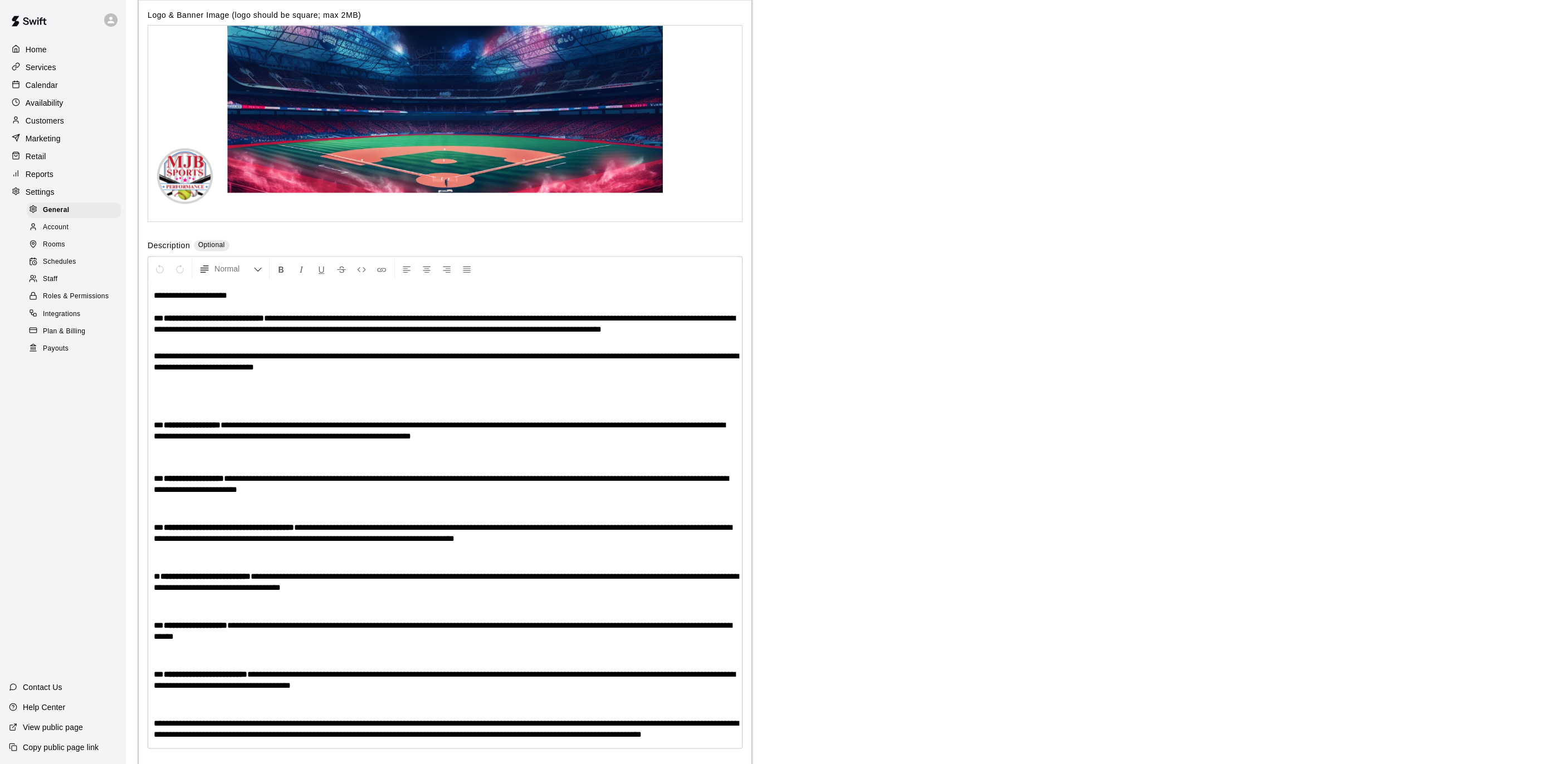
scroll to position [2168, 0]
click at [45, 346] on span "Payouts" at bounding box center [56, 349] width 26 height 11
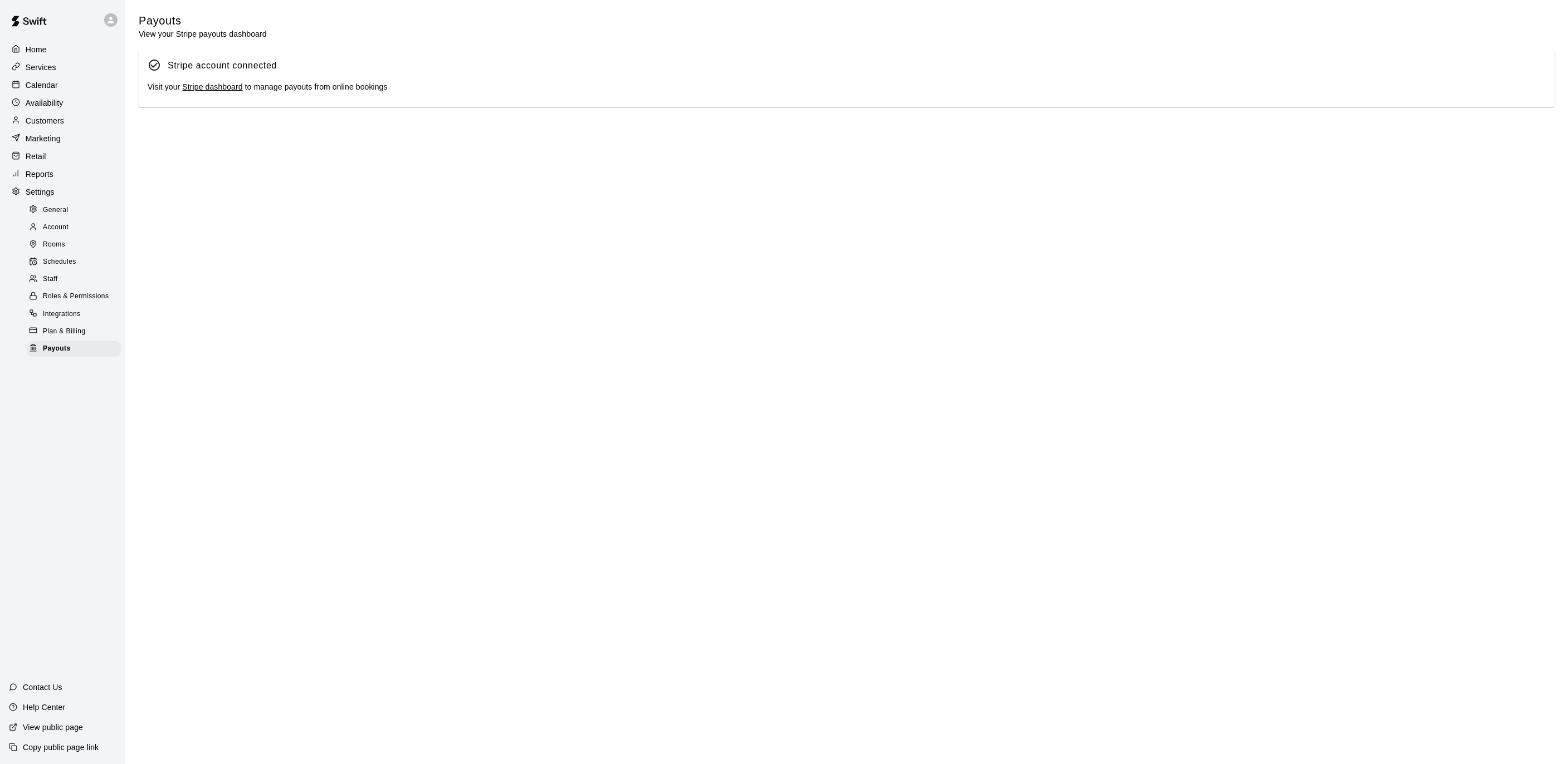
click at [207, 79] on div "Stripe account connected Visit your Stripe dashboard to manage payouts from onl…" at bounding box center [847, 78] width 1416 height 58
click at [205, 82] on div "Visit your Stripe dashboard to manage payouts from online bookings" at bounding box center [847, 87] width 1398 height 12
click at [205, 83] on link "Stripe dashboard" at bounding box center [212, 86] width 60 height 9
click at [26, 84] on p "Calendar" at bounding box center [41, 85] width 32 height 11
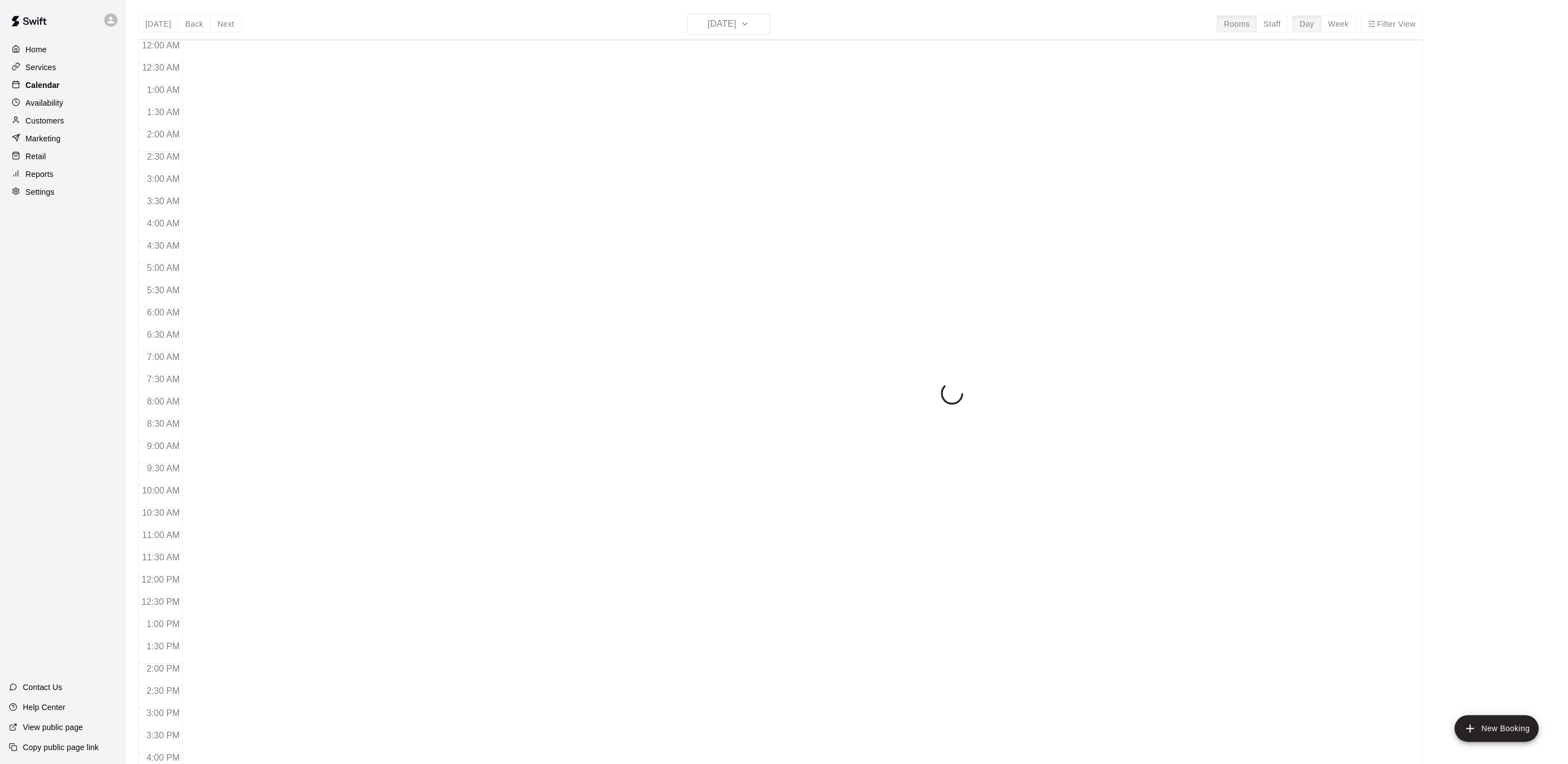
scroll to position [332, 0]
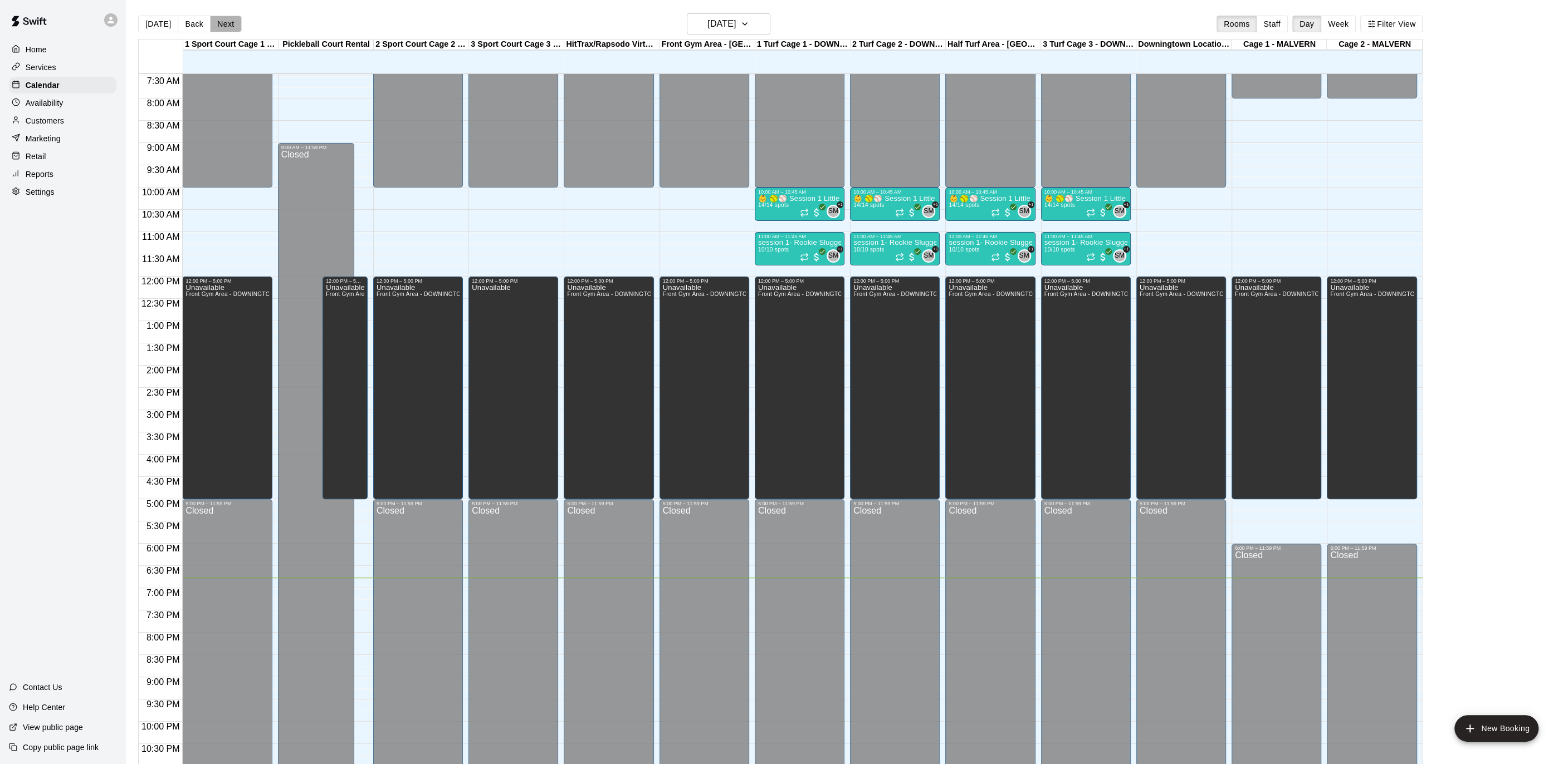
click at [226, 21] on button "Next" at bounding box center [226, 24] width 31 height 16
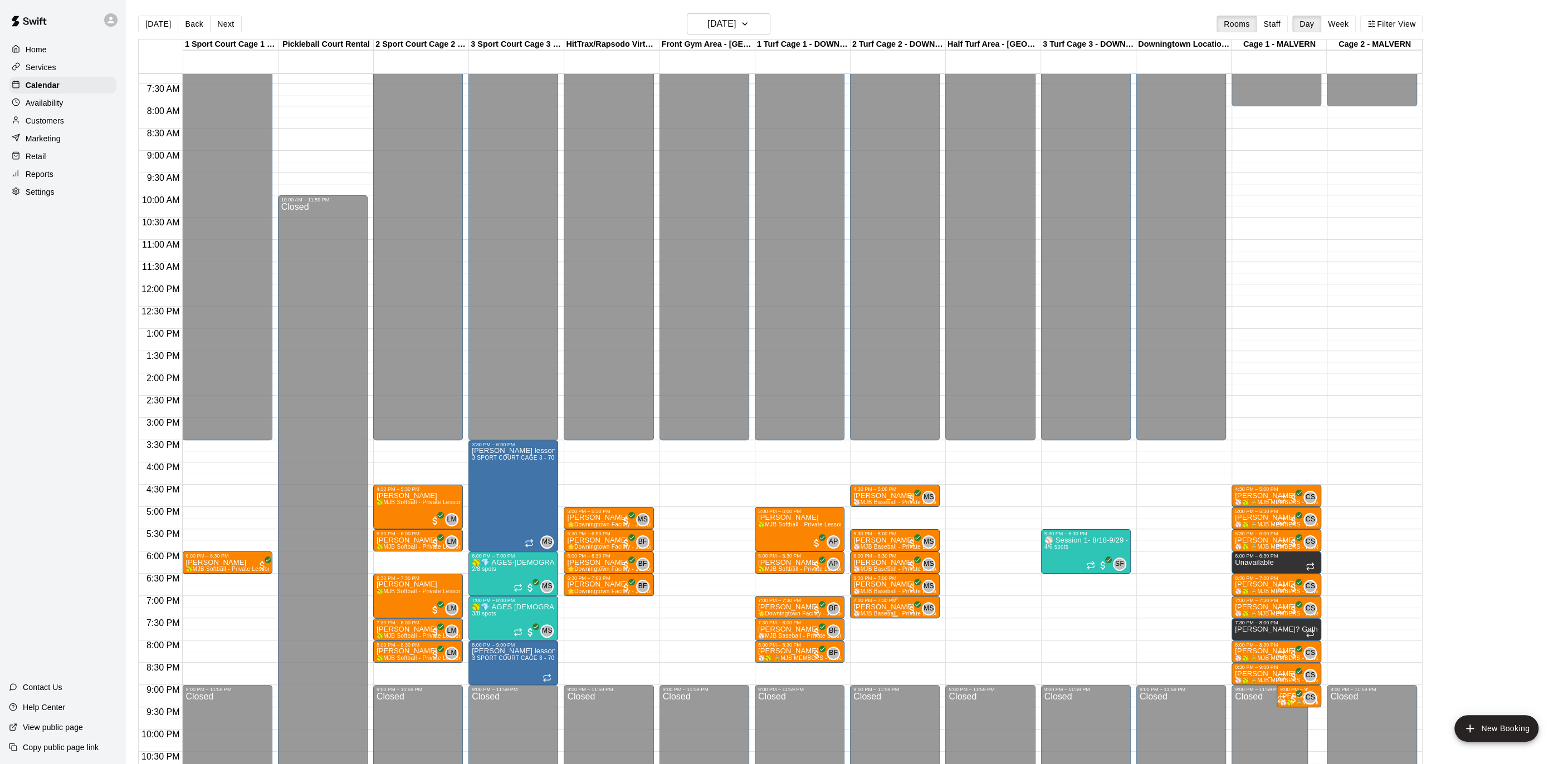
scroll to position [330, 0]
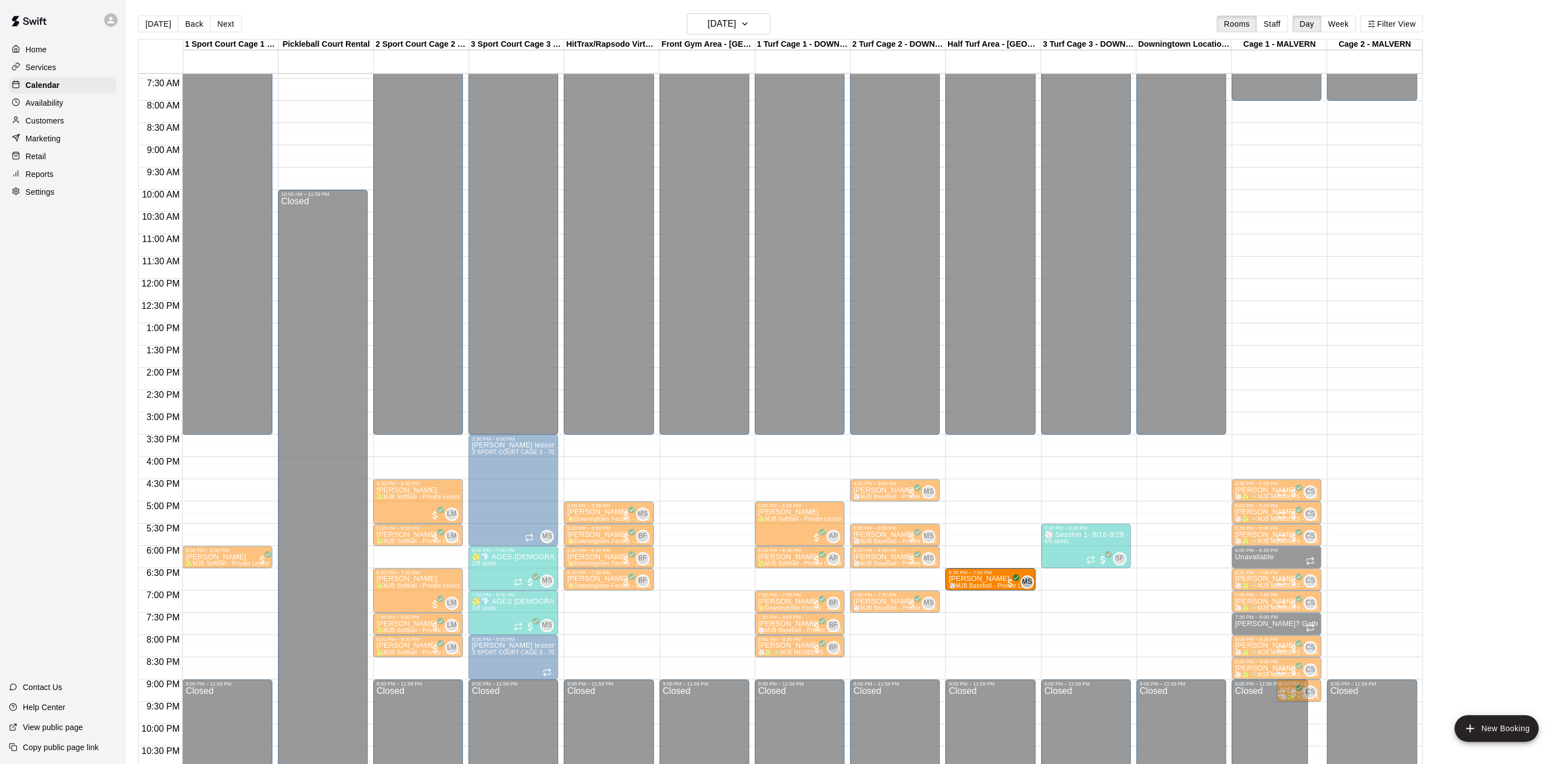
drag, startPoint x: 891, startPoint y: 579, endPoint x: 969, endPoint y: 583, distance: 78.1
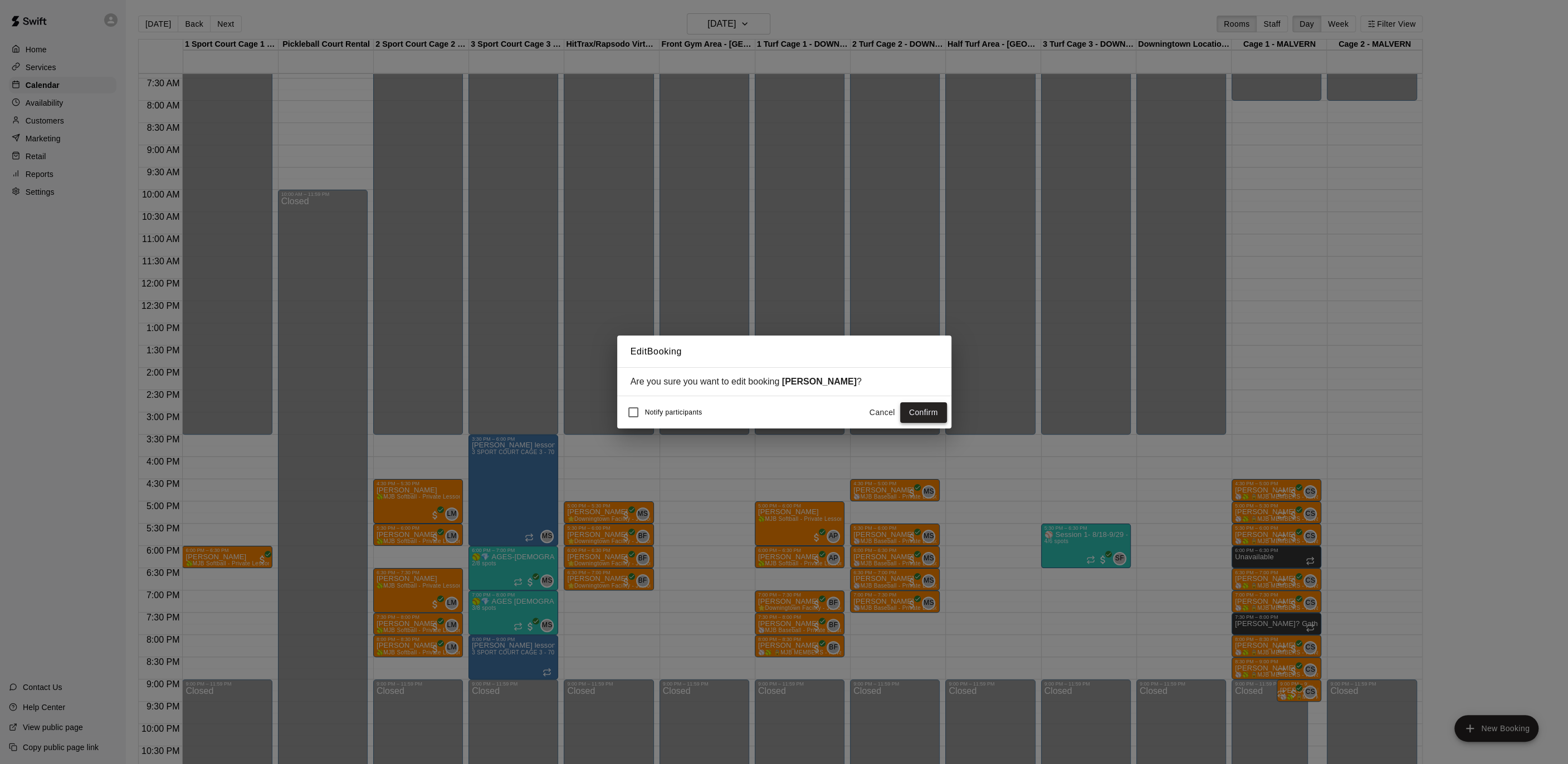
click at [922, 412] on button "Confirm" at bounding box center [923, 413] width 46 height 21
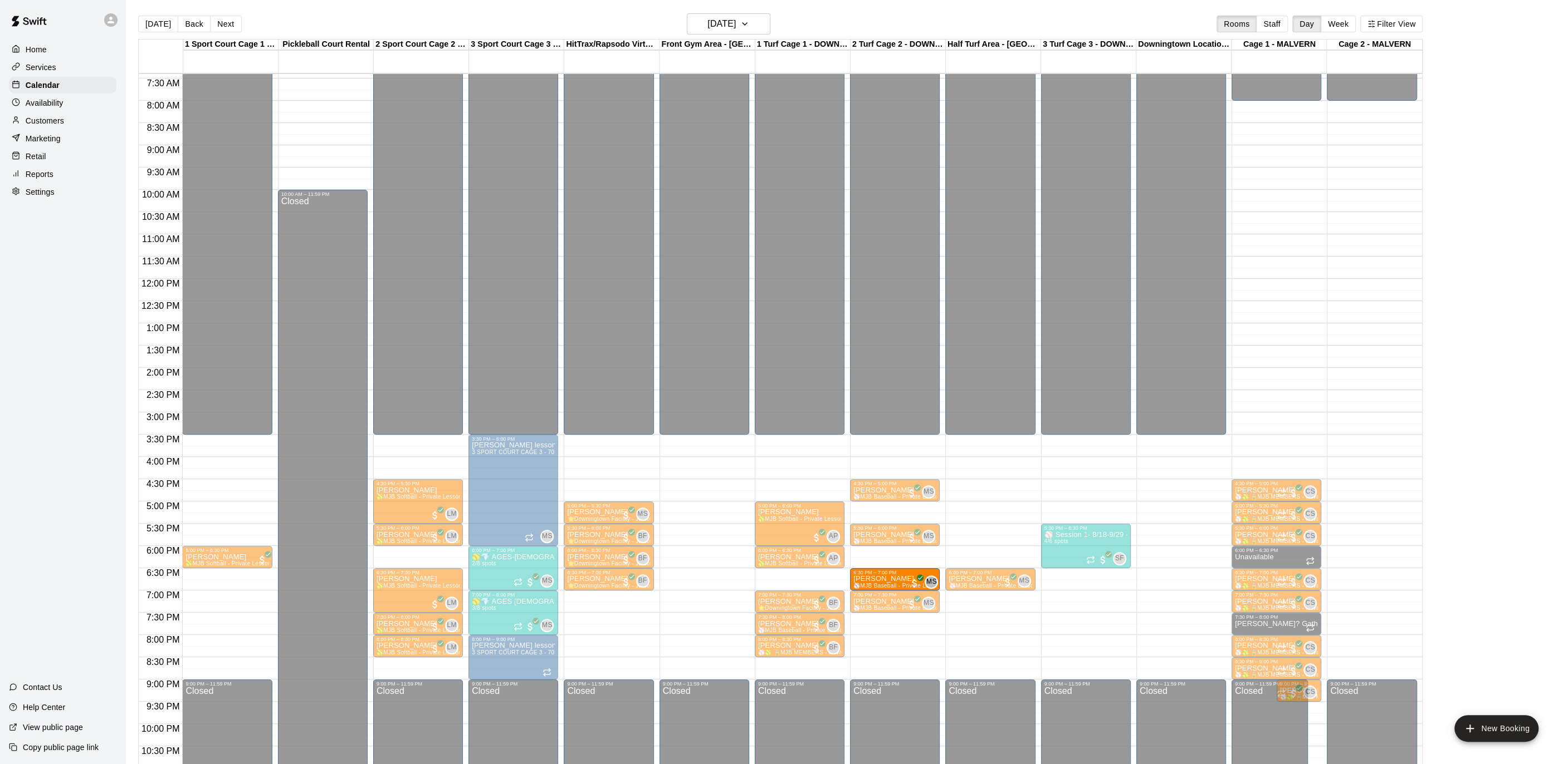
drag, startPoint x: 899, startPoint y: 557, endPoint x: 897, endPoint y: 578, distance: 21.1
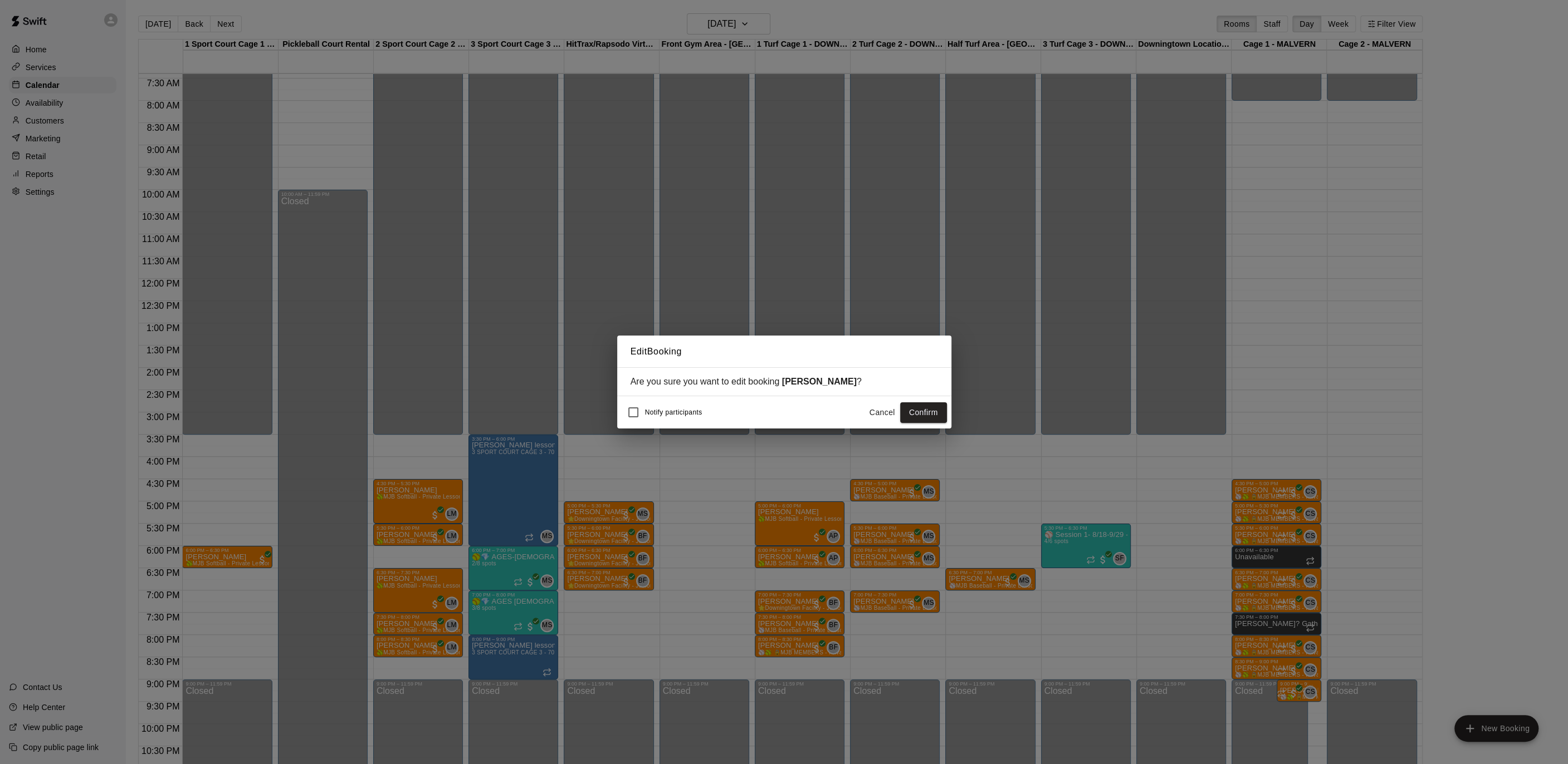
click at [929, 411] on button "Confirm" at bounding box center [923, 413] width 46 height 21
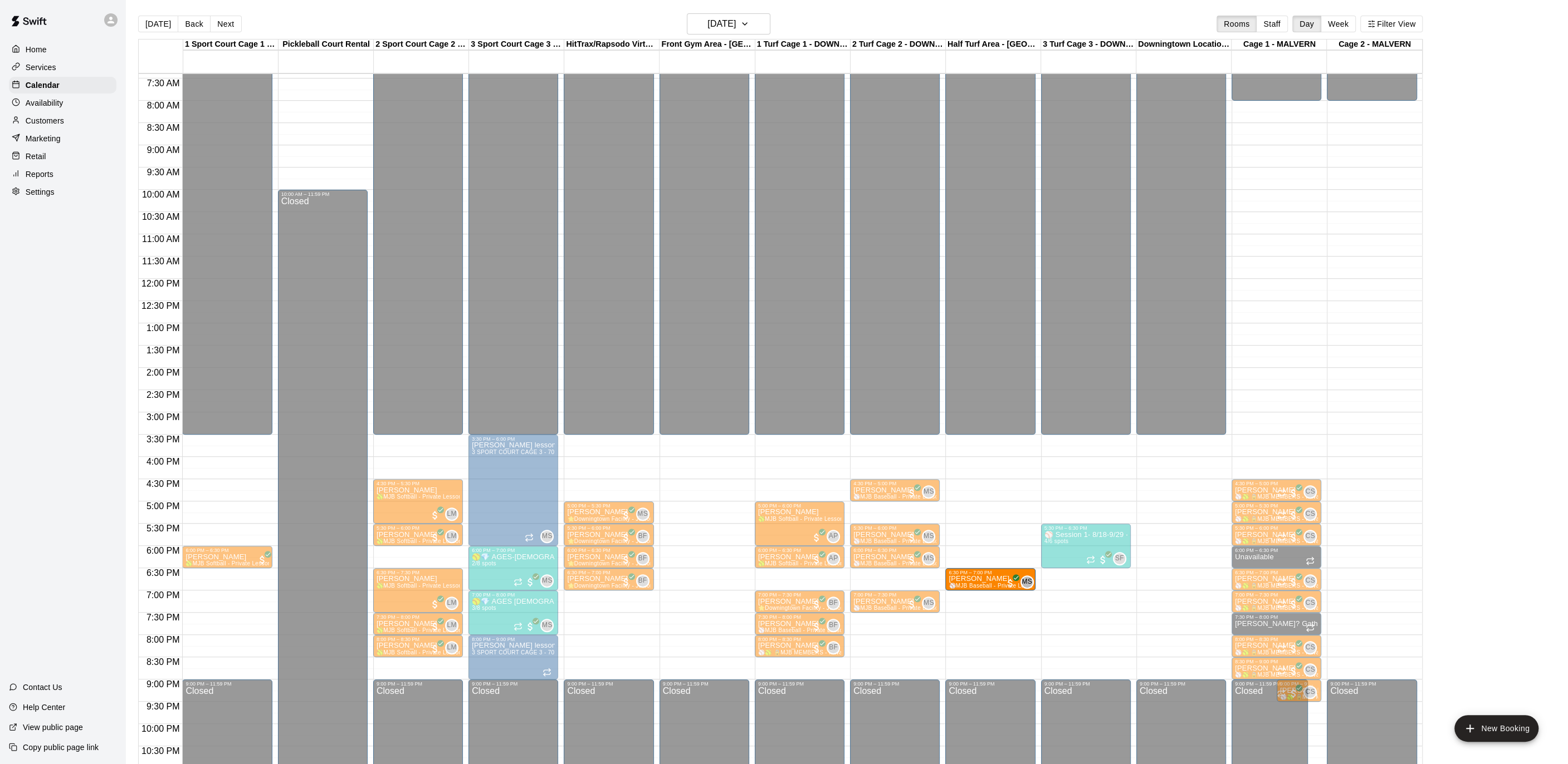
drag, startPoint x: 980, startPoint y: 575, endPoint x: 967, endPoint y: 580, distance: 13.9
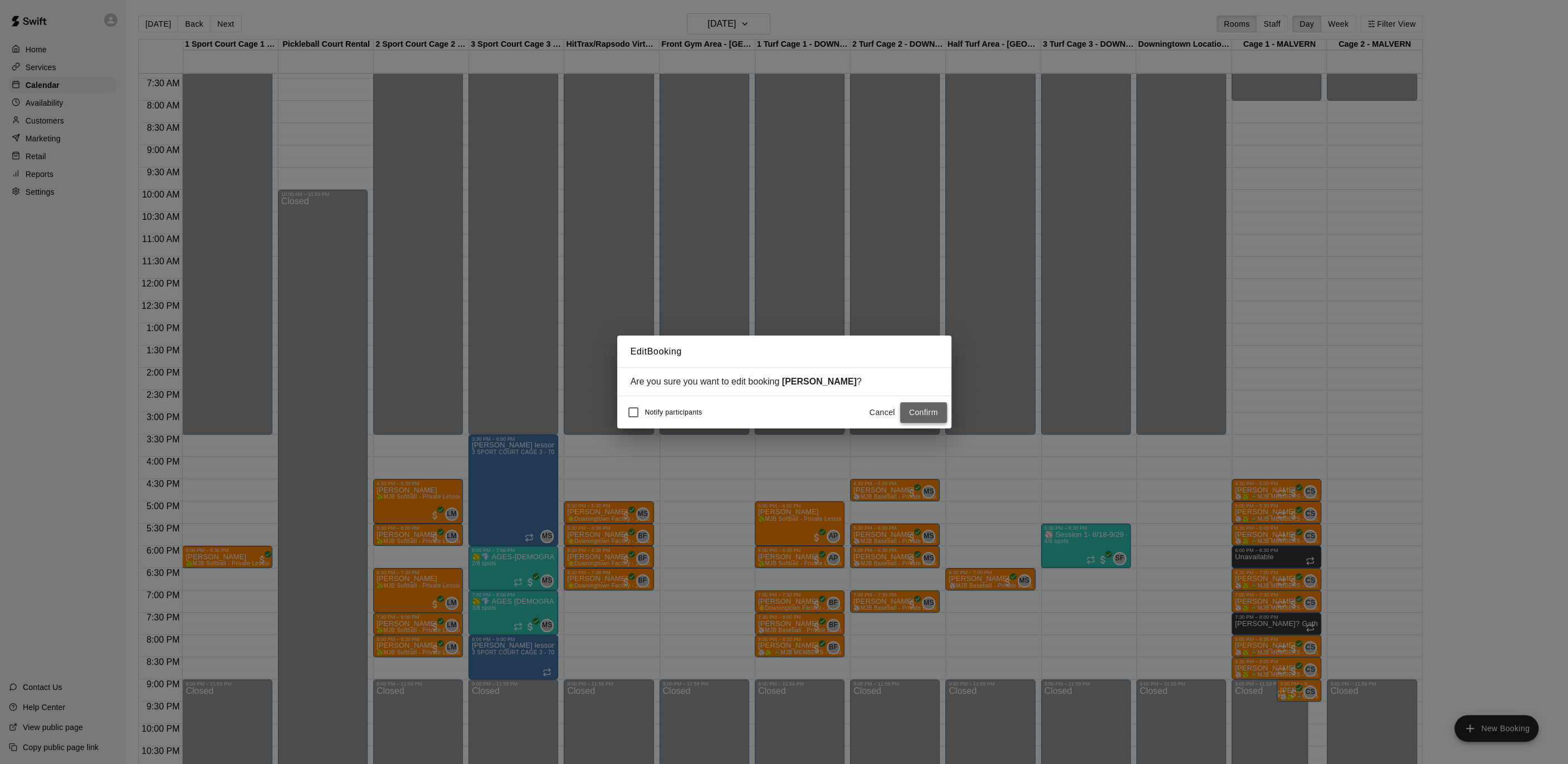
click at [919, 411] on button "Confirm" at bounding box center [923, 413] width 46 height 21
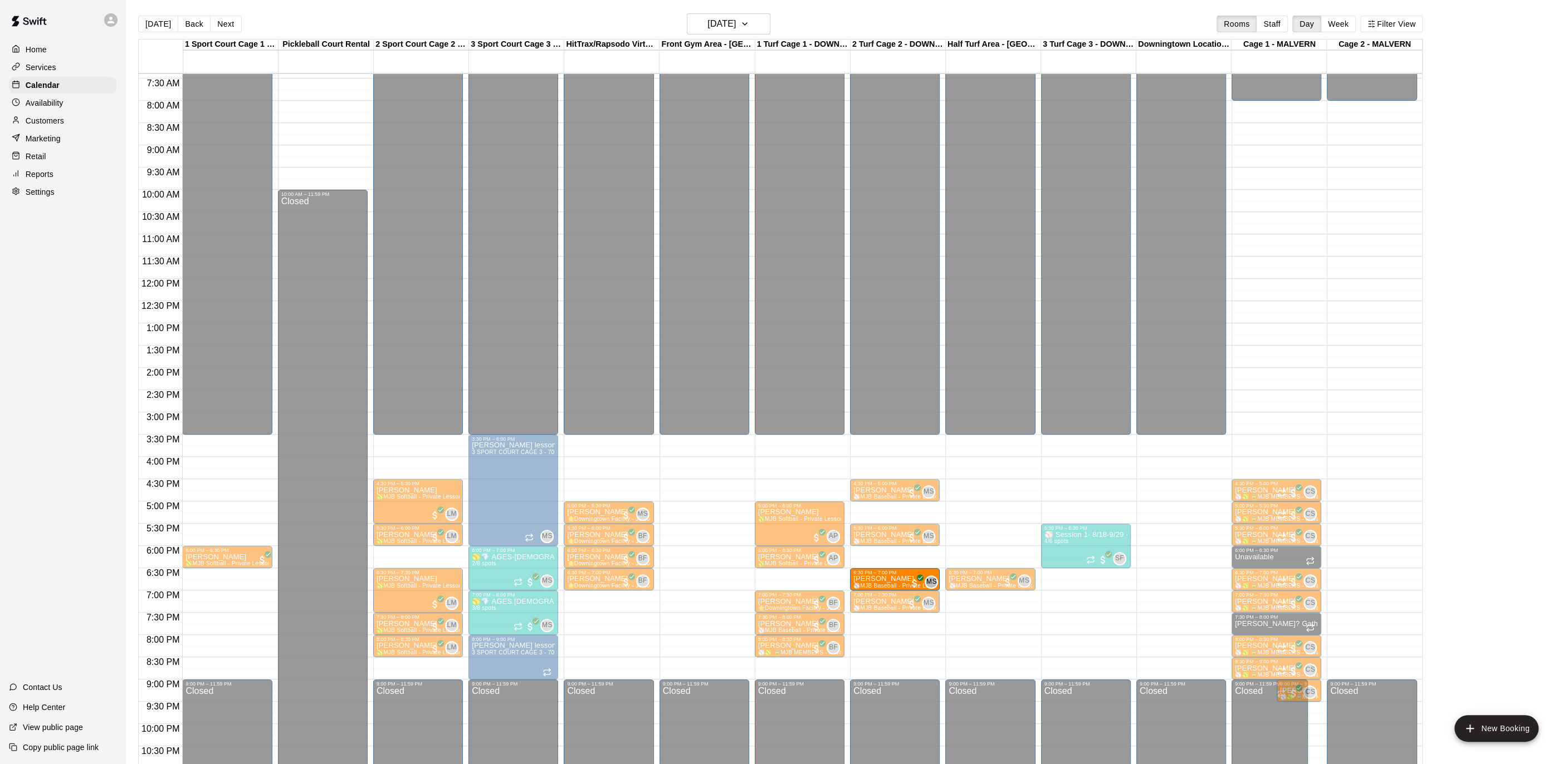
drag, startPoint x: 903, startPoint y: 558, endPoint x: 900, endPoint y: 584, distance: 26.2
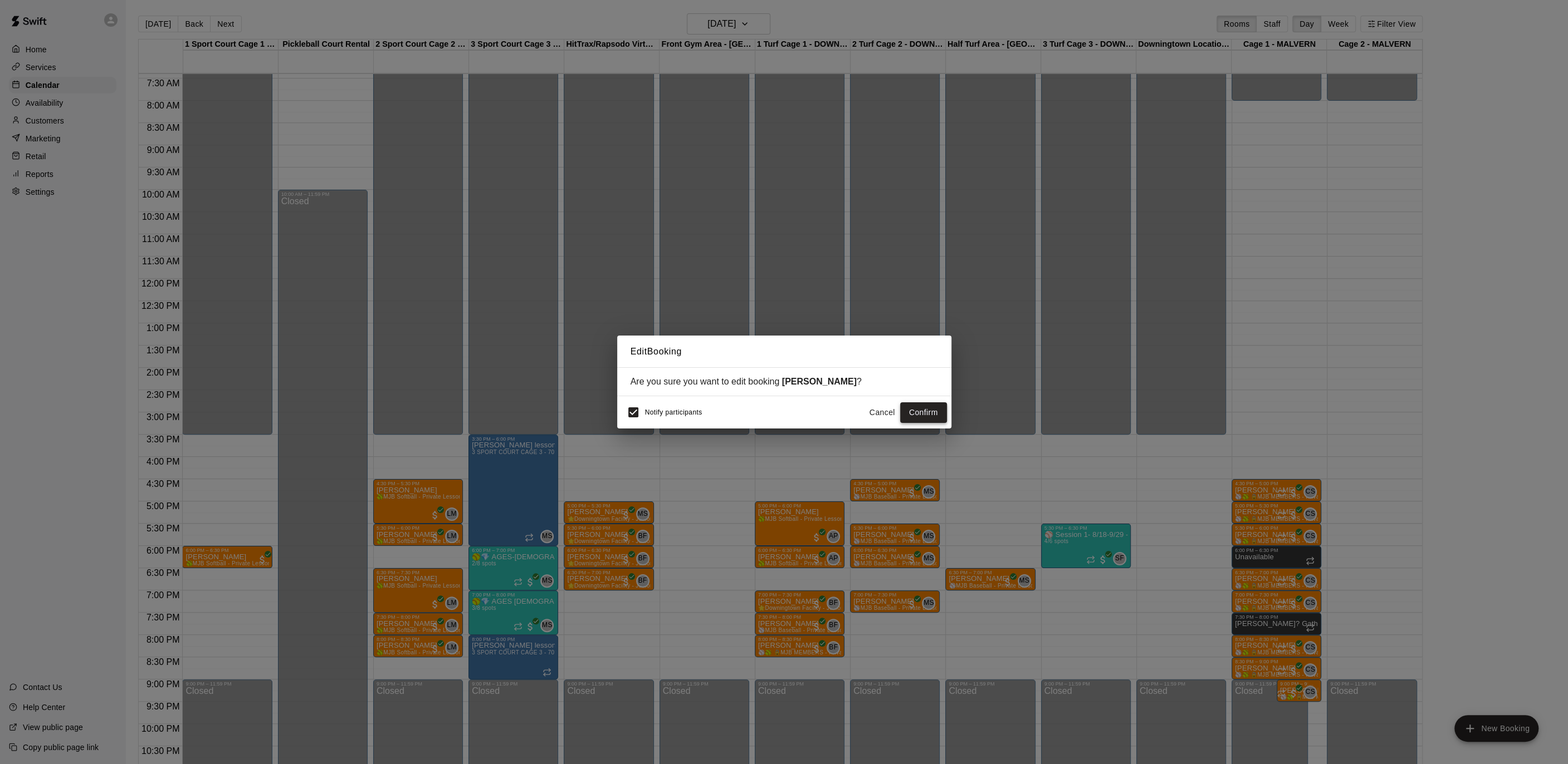
click at [945, 410] on button "Confirm" at bounding box center [923, 413] width 46 height 21
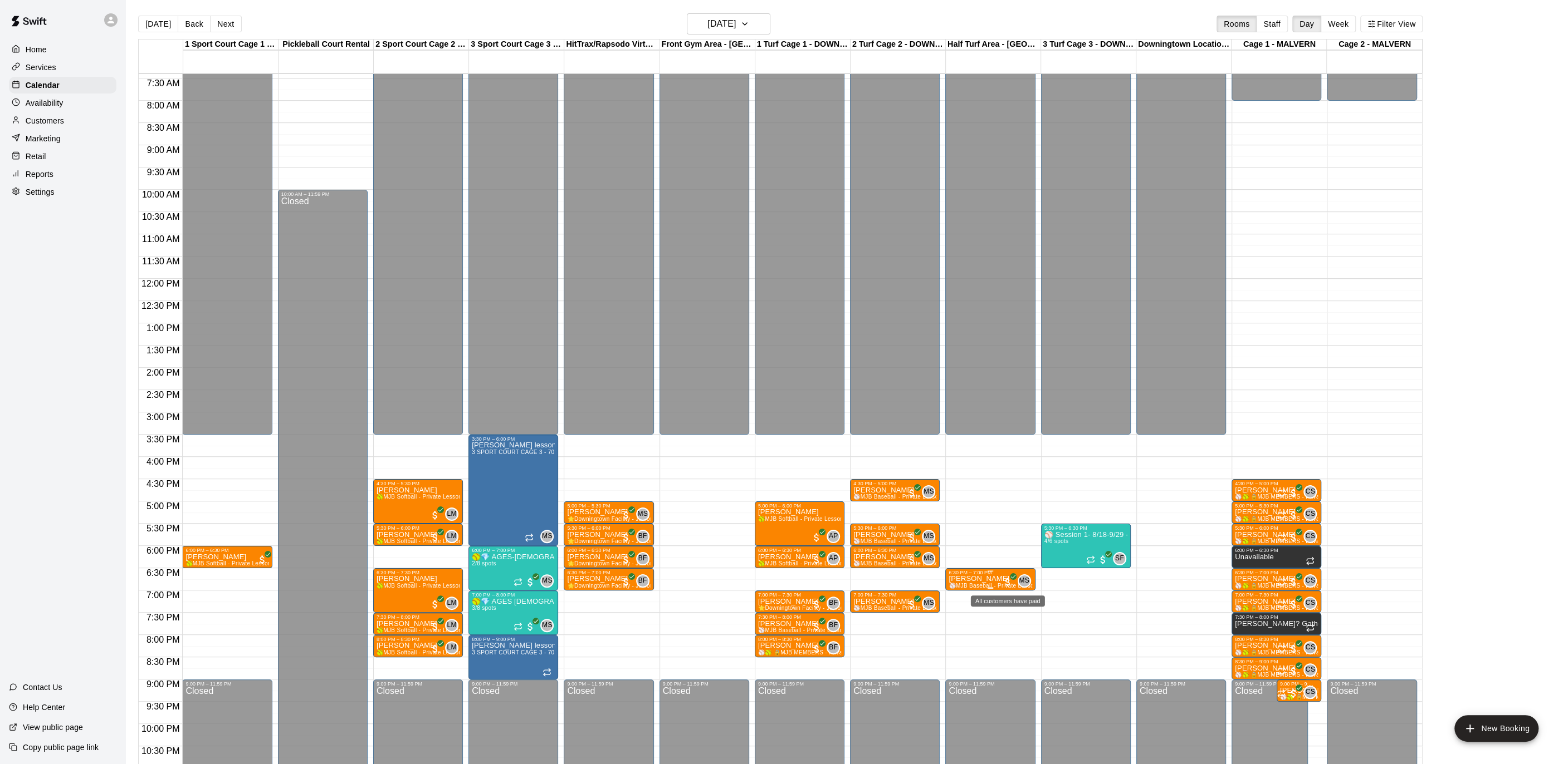
click at [1002, 585] on span "All customers have paid" at bounding box center [1008, 583] width 11 height 11
click at [1008, 618] on img "edit" at bounding box center [1014, 614] width 13 height 13
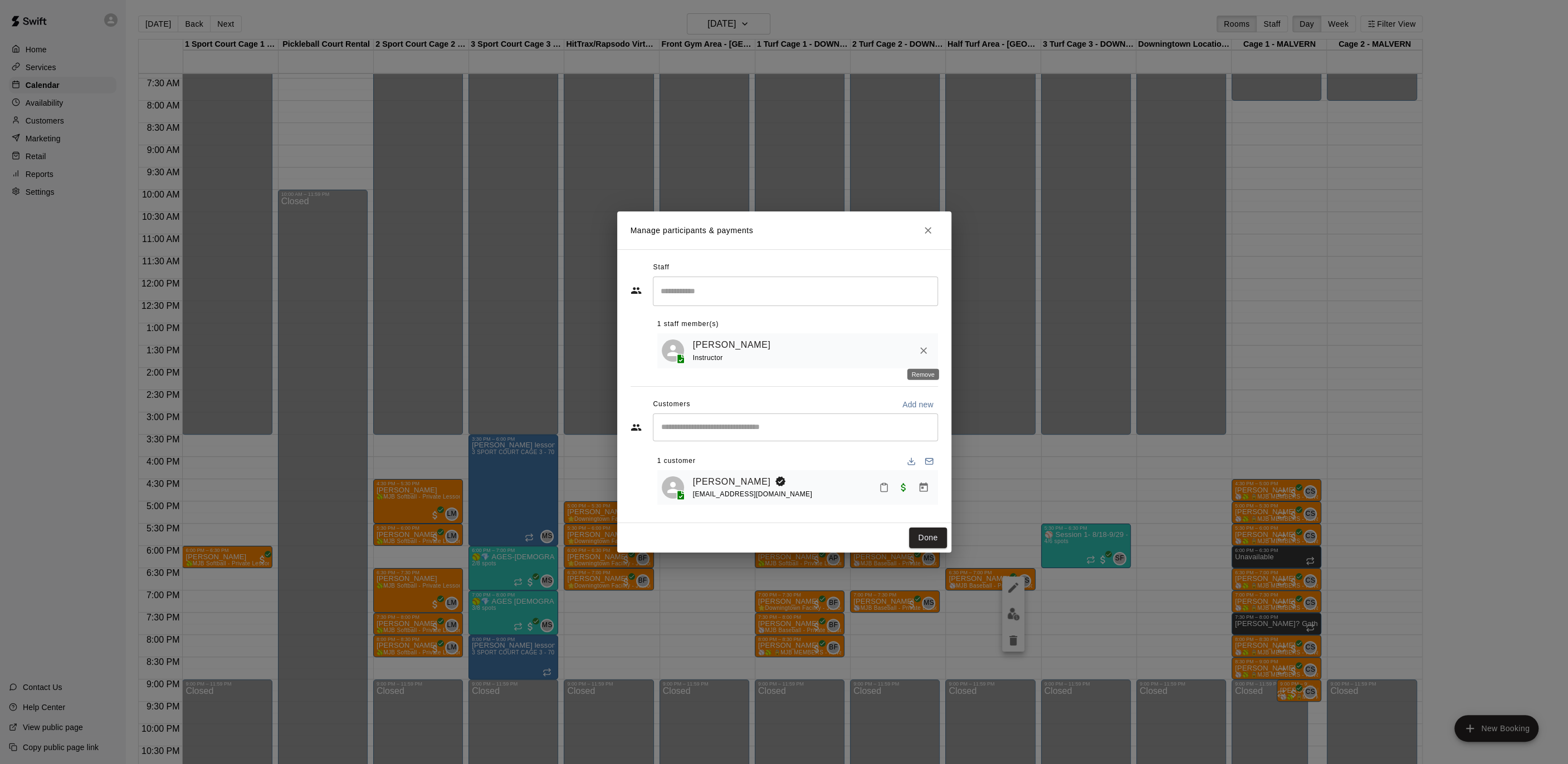
click at [918, 349] on icon "Remove" at bounding box center [924, 351] width 11 height 11
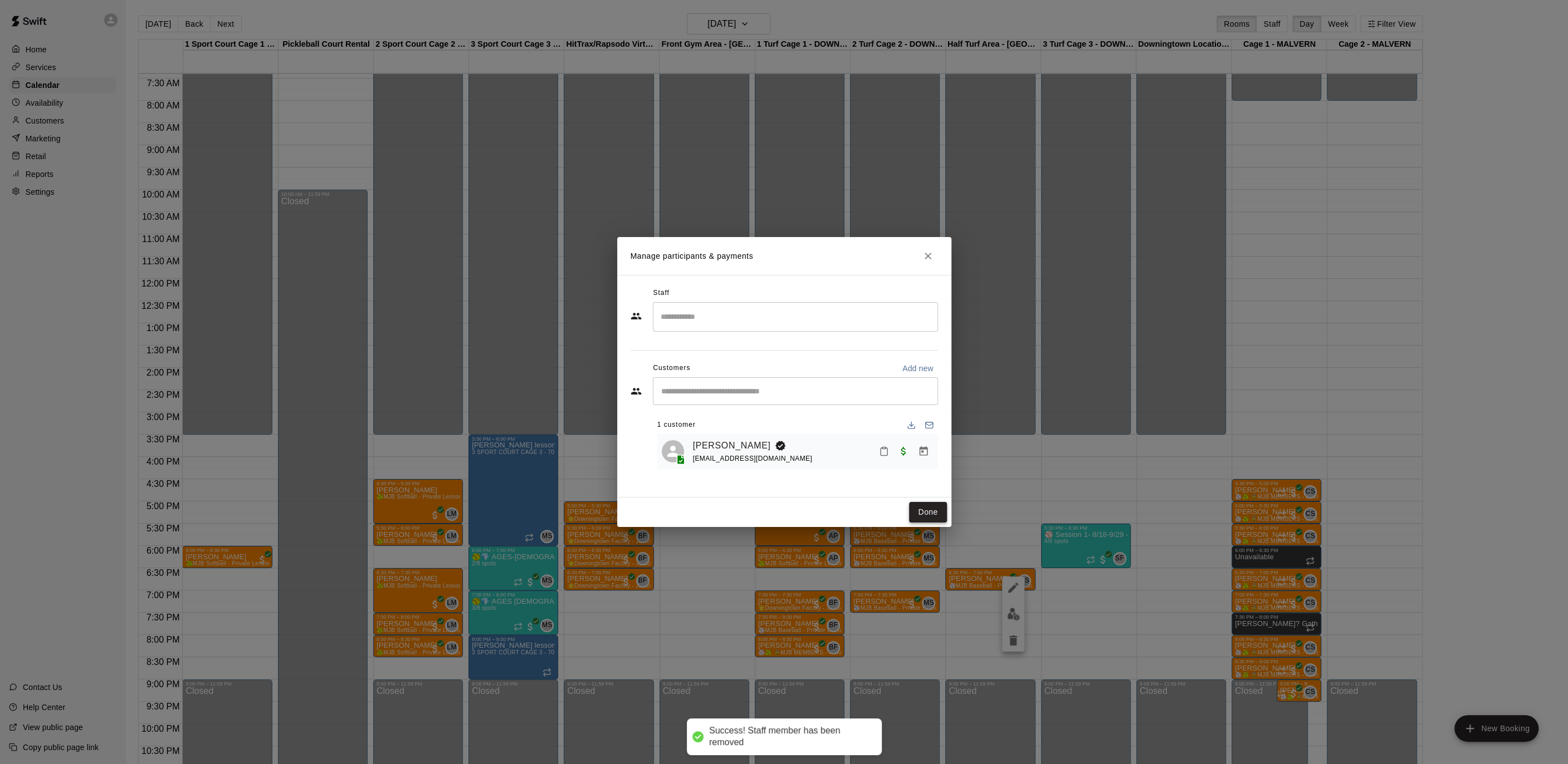
click at [930, 516] on button "Done" at bounding box center [927, 512] width 37 height 21
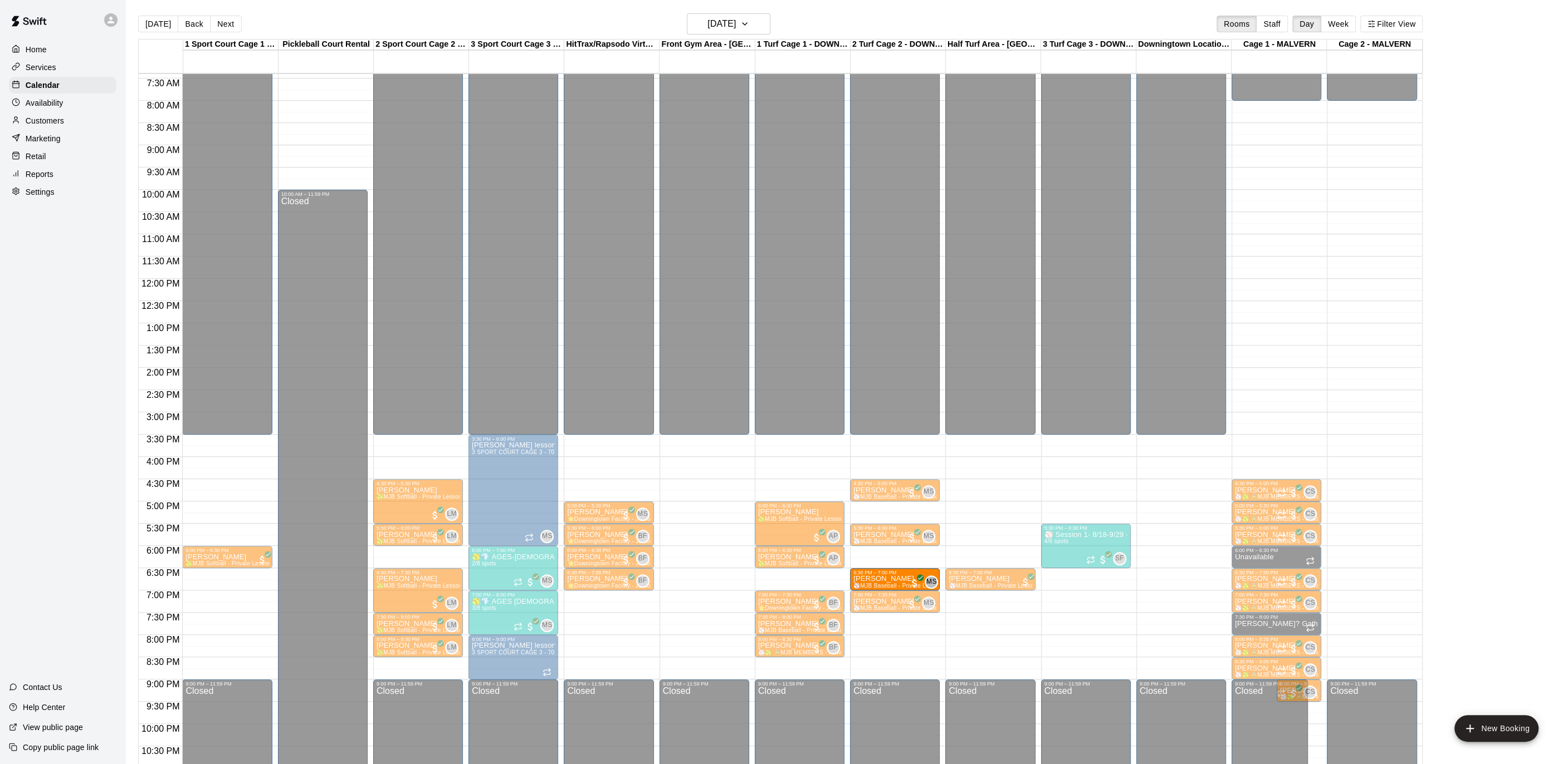
drag, startPoint x: 890, startPoint y: 559, endPoint x: 887, endPoint y: 585, distance: 26.2
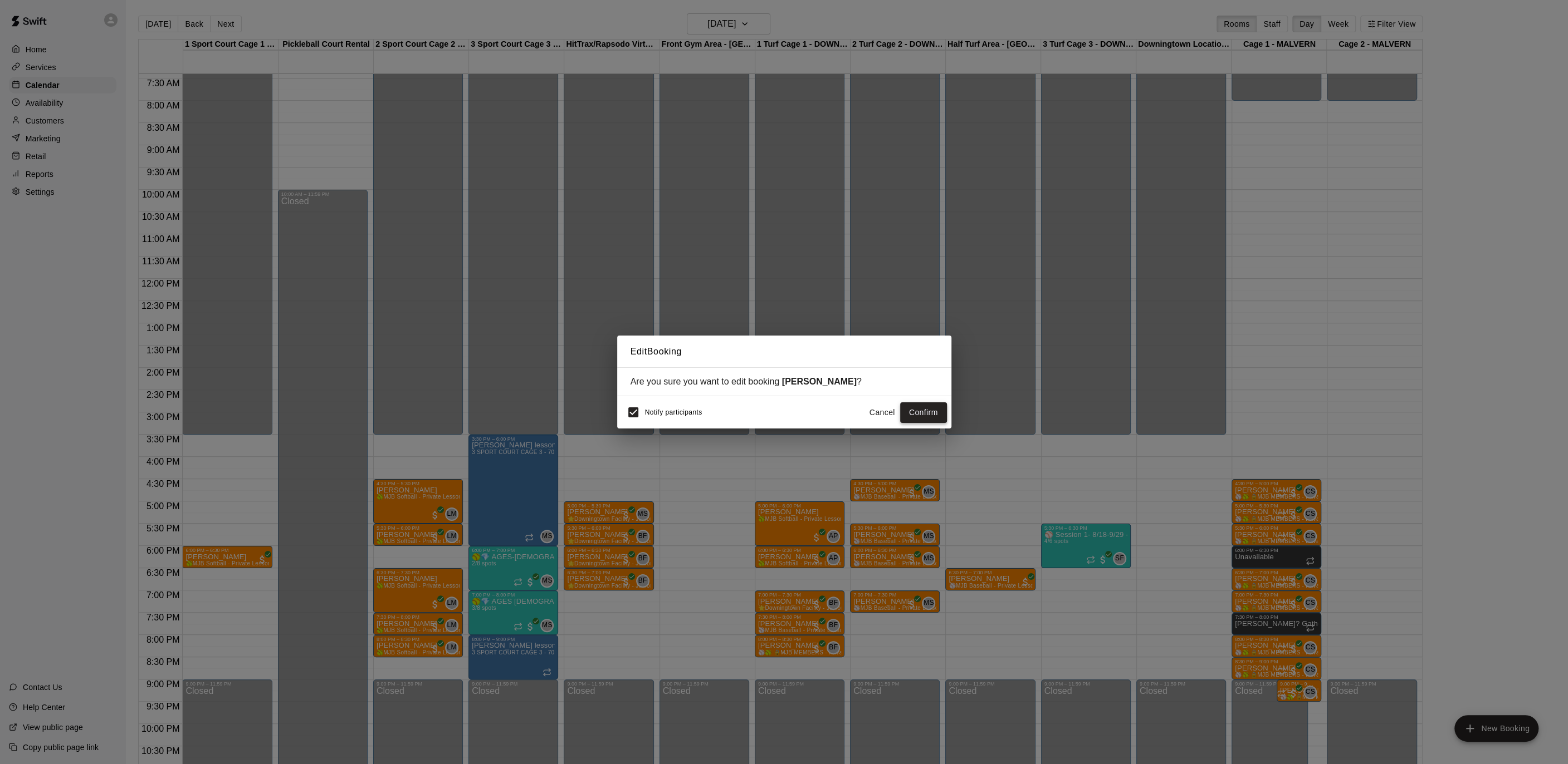
click at [924, 418] on button "Confirm" at bounding box center [923, 413] width 46 height 21
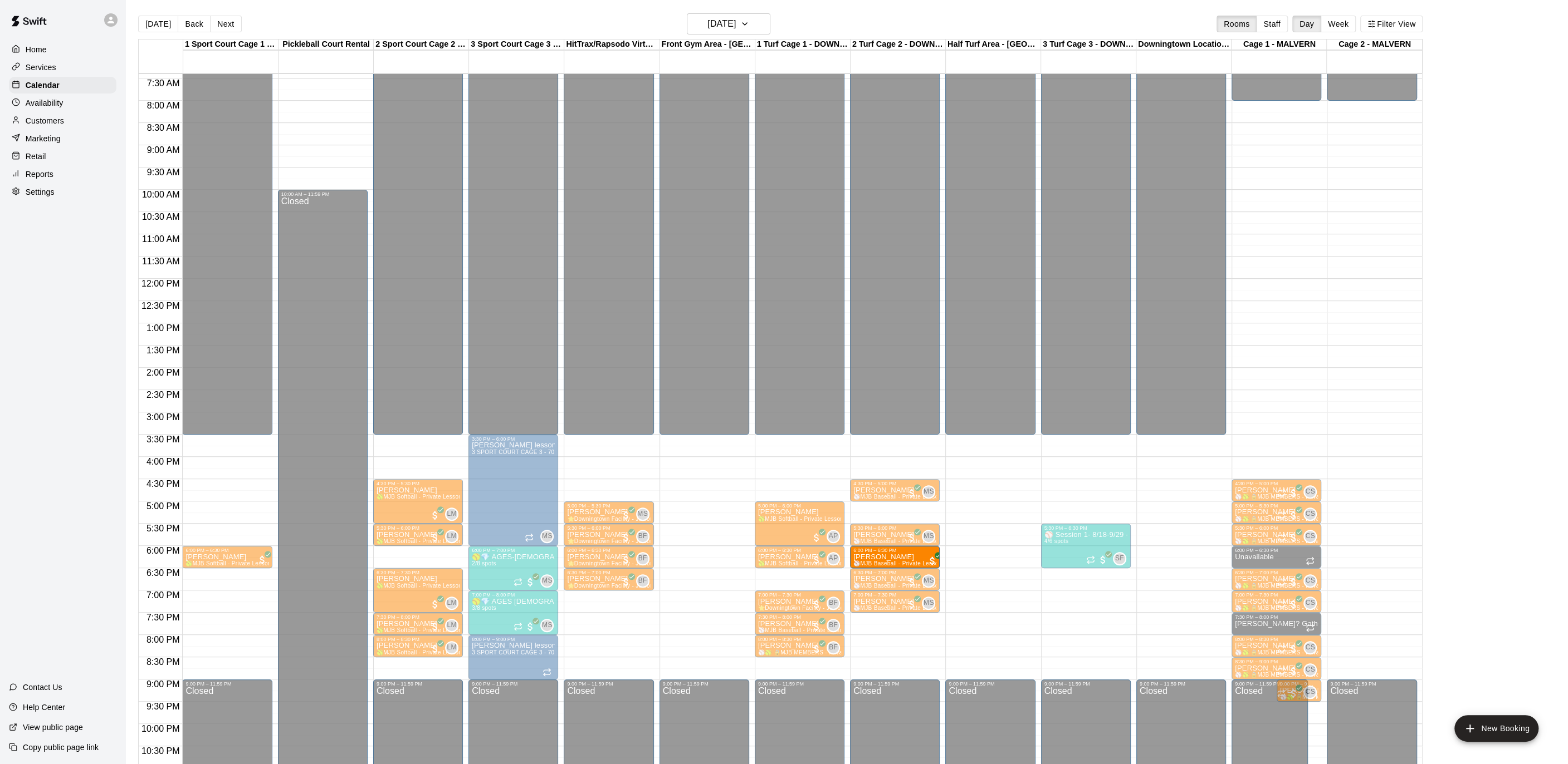
drag, startPoint x: 979, startPoint y: 575, endPoint x: 913, endPoint y: 557, distance: 68.4
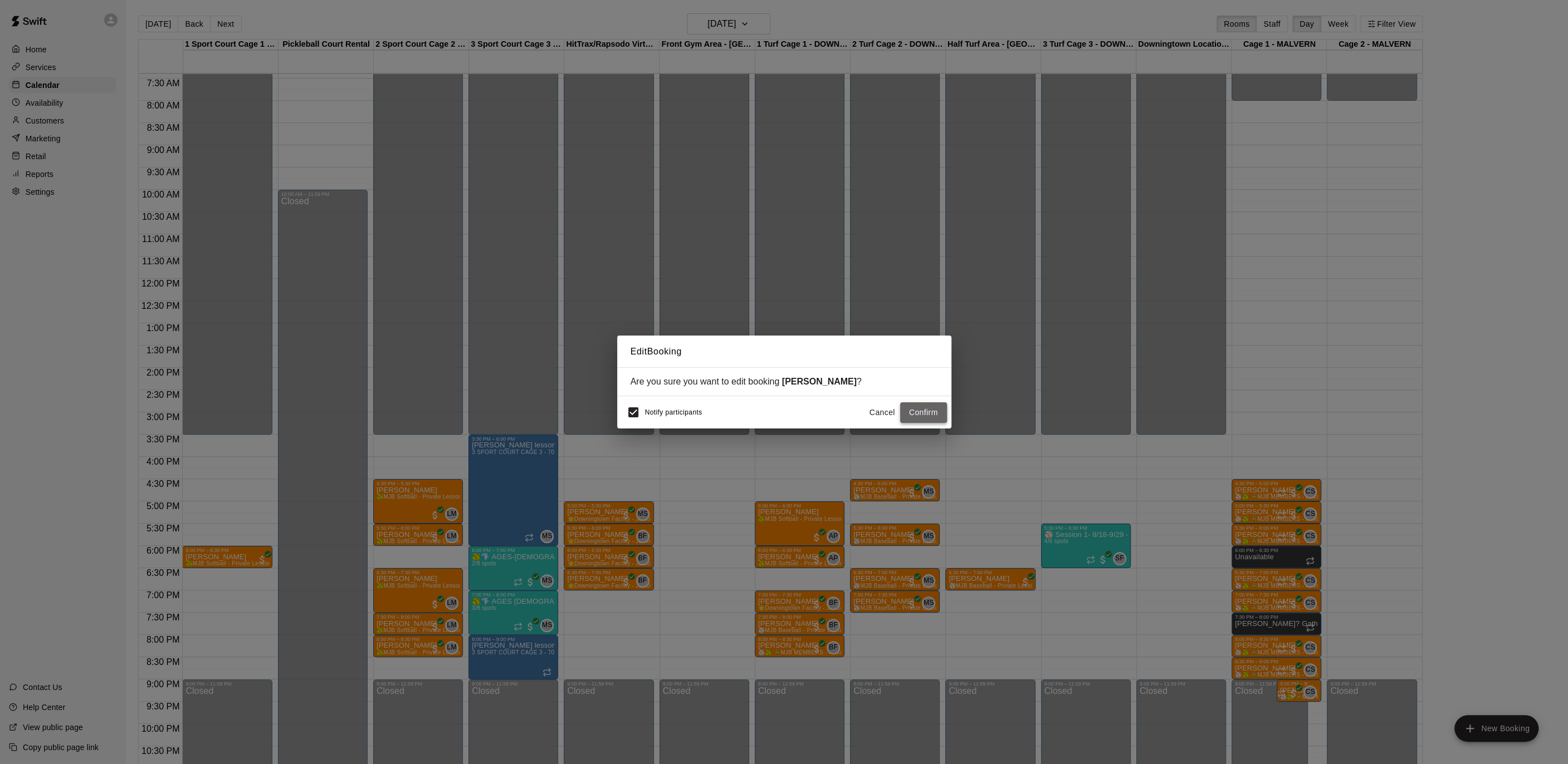
click at [929, 411] on button "Confirm" at bounding box center [923, 413] width 46 height 21
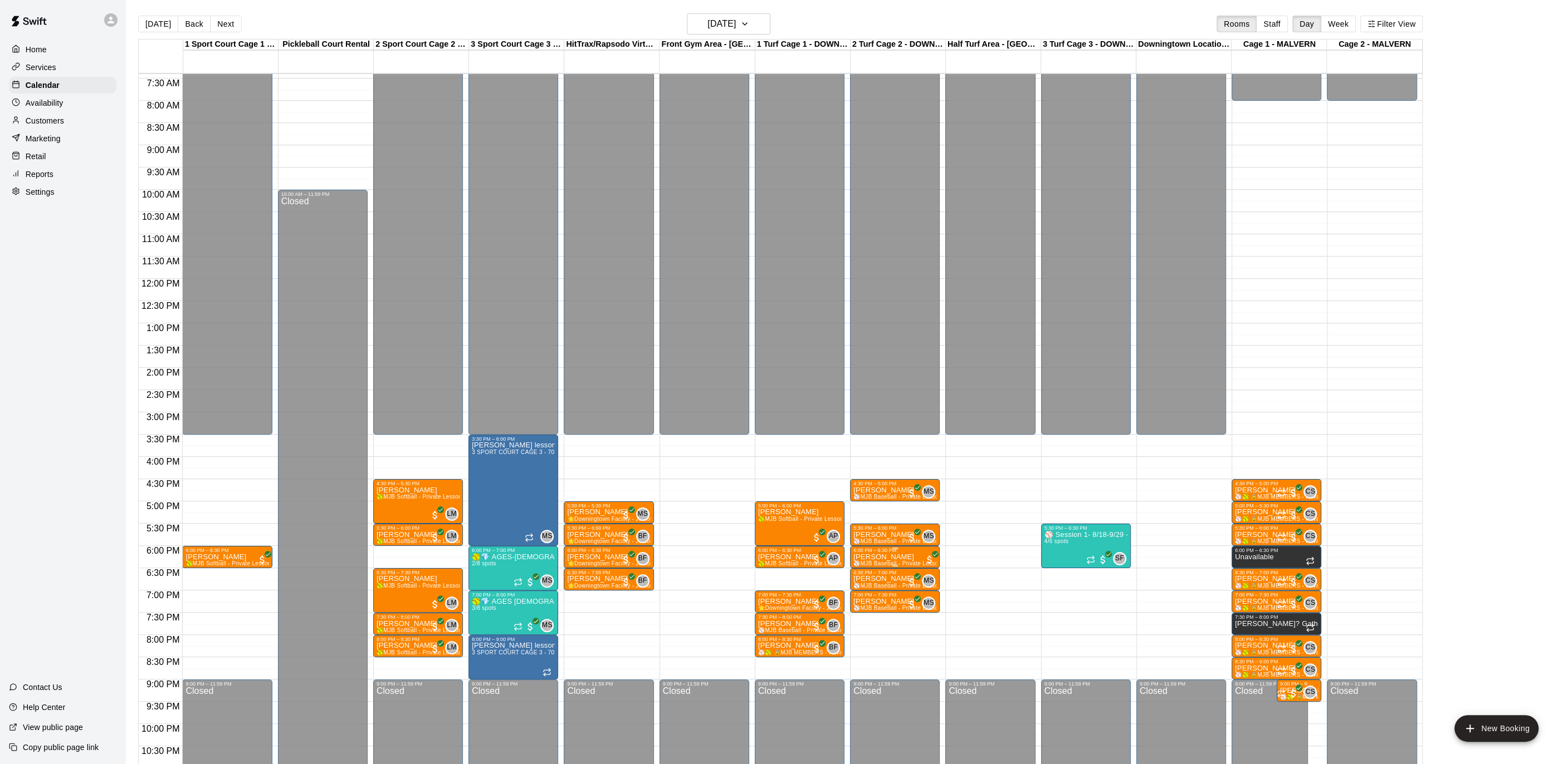
click at [892, 557] on p "[PERSON_NAME]" at bounding box center [894, 557] width 83 height 0
click at [864, 591] on img "edit" at bounding box center [864, 595] width 13 height 13
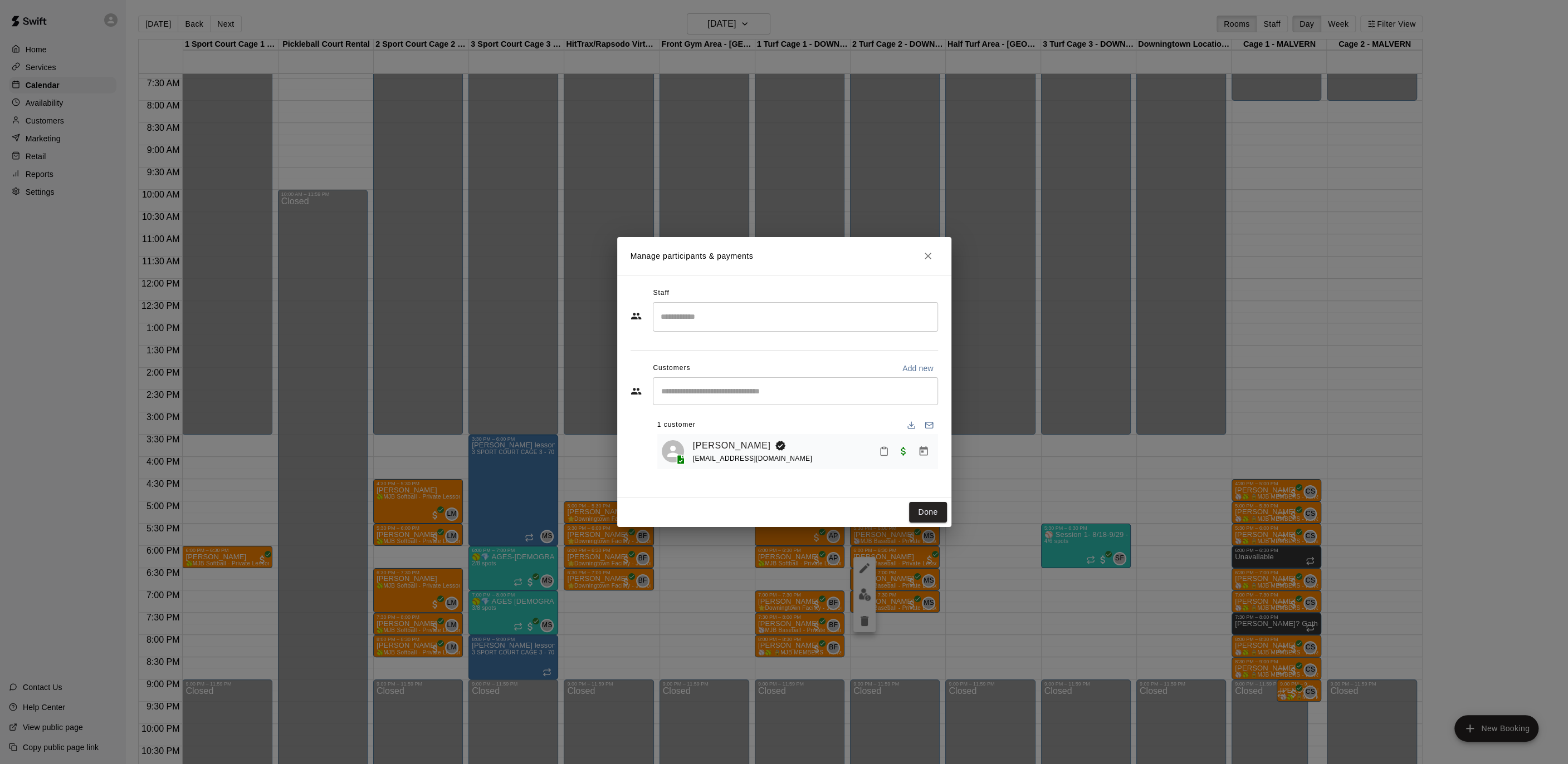
click at [693, 312] on input "Search staff" at bounding box center [795, 316] width 275 height 19
click at [720, 343] on li "[PERSON_NAME] Instructor" at bounding box center [795, 351] width 285 height 38
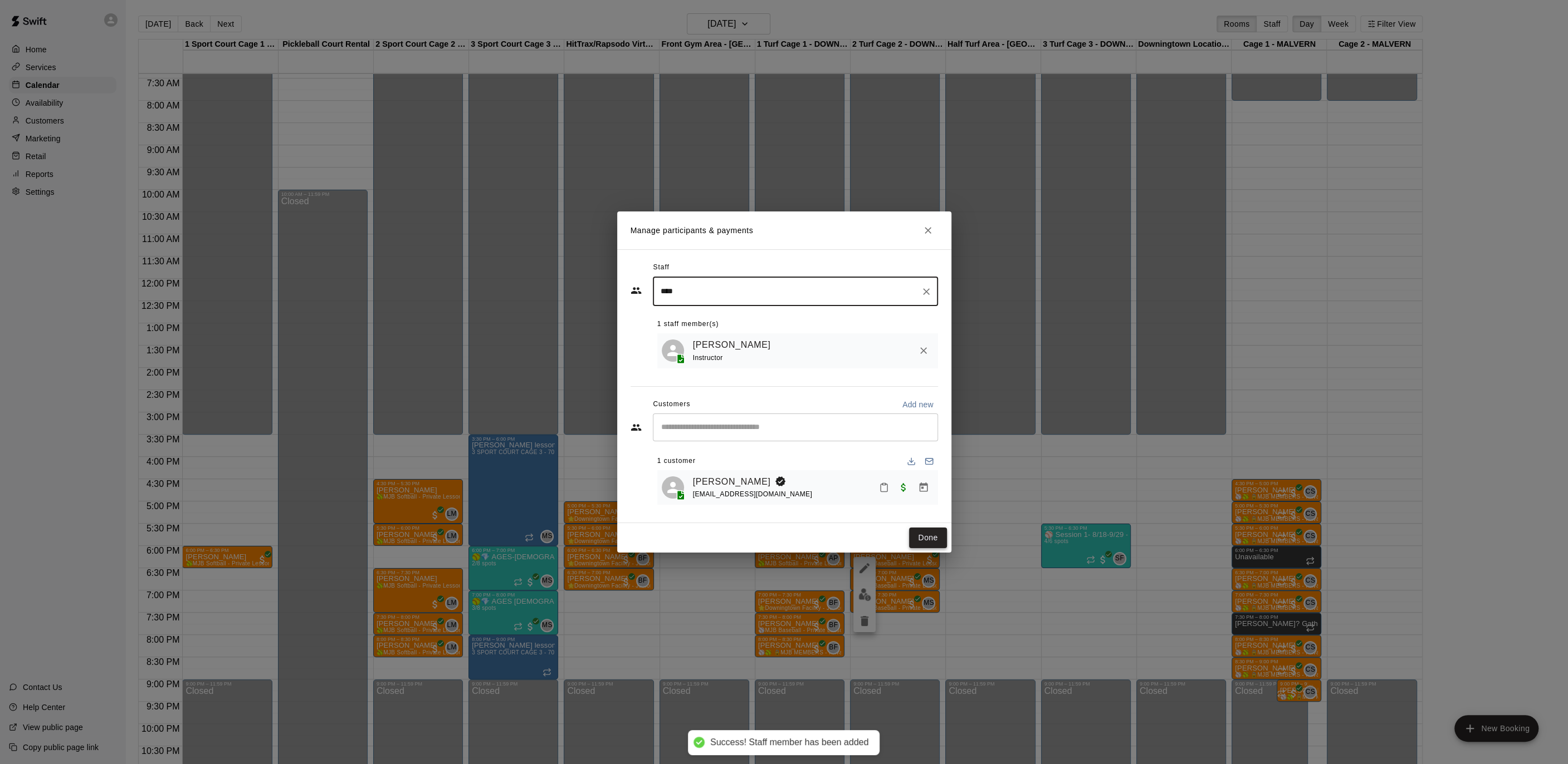
type input "****"
click at [929, 532] on button "Done" at bounding box center [927, 538] width 37 height 21
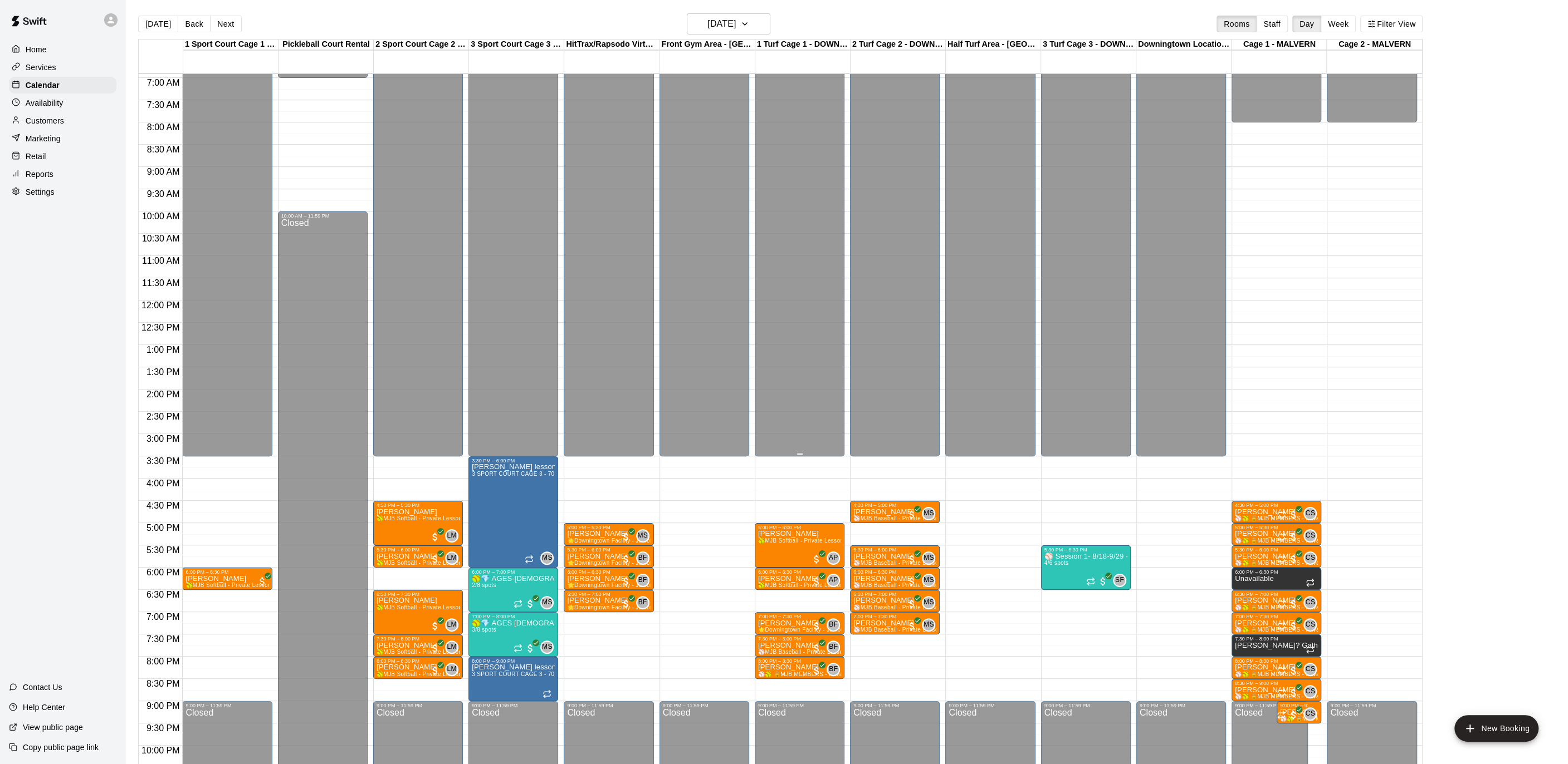
scroll to position [365, 0]
